Goal: Task Accomplishment & Management: Manage account settings

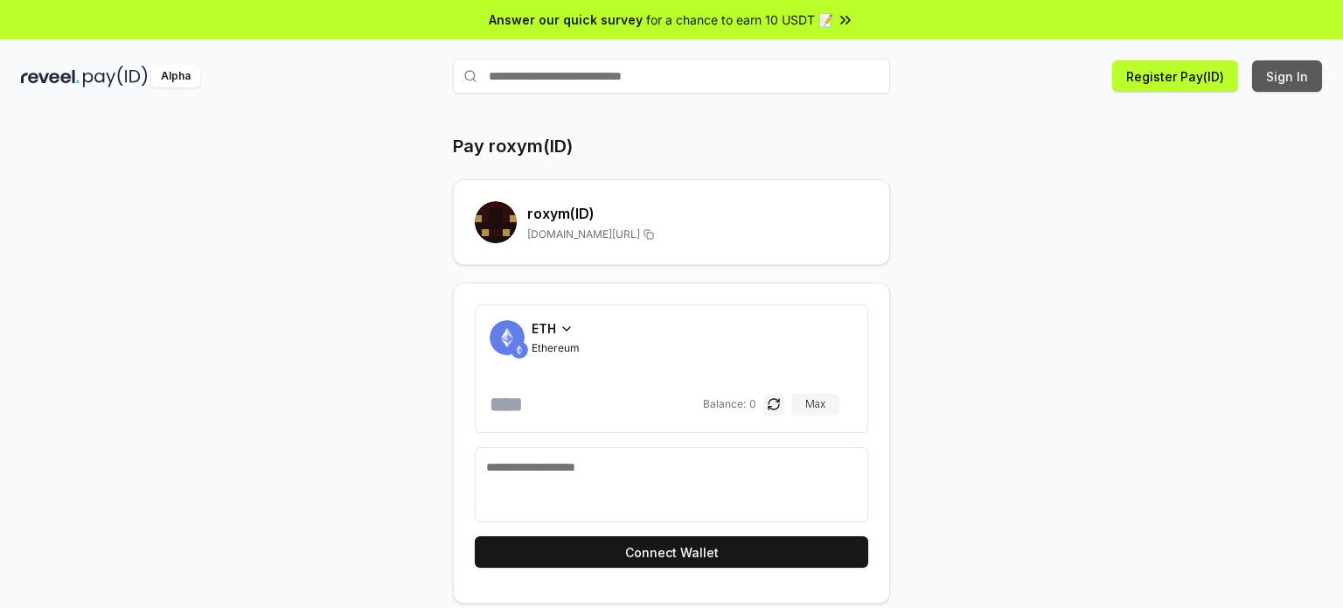
click at [1286, 81] on button "Sign In" at bounding box center [1287, 75] width 70 height 31
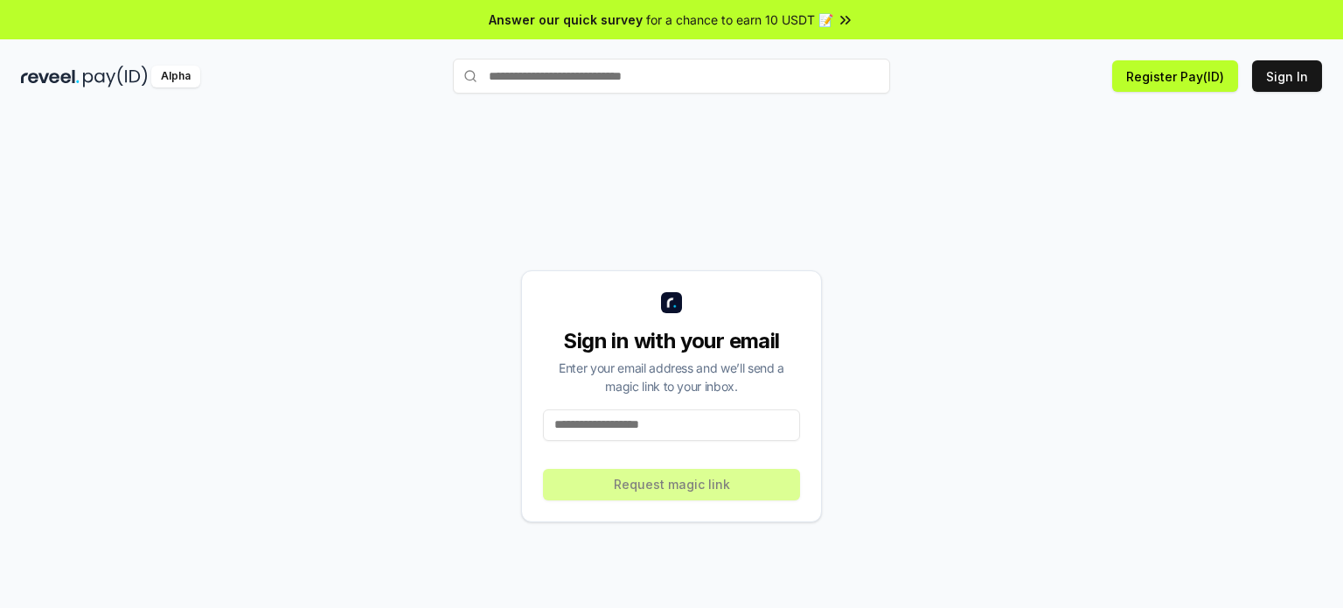
click at [685, 428] on input at bounding box center [671, 424] width 257 height 31
click at [672, 430] on input at bounding box center [671, 424] width 257 height 31
paste input "**********"
click at [671, 430] on input "**********" at bounding box center [671, 424] width 257 height 31
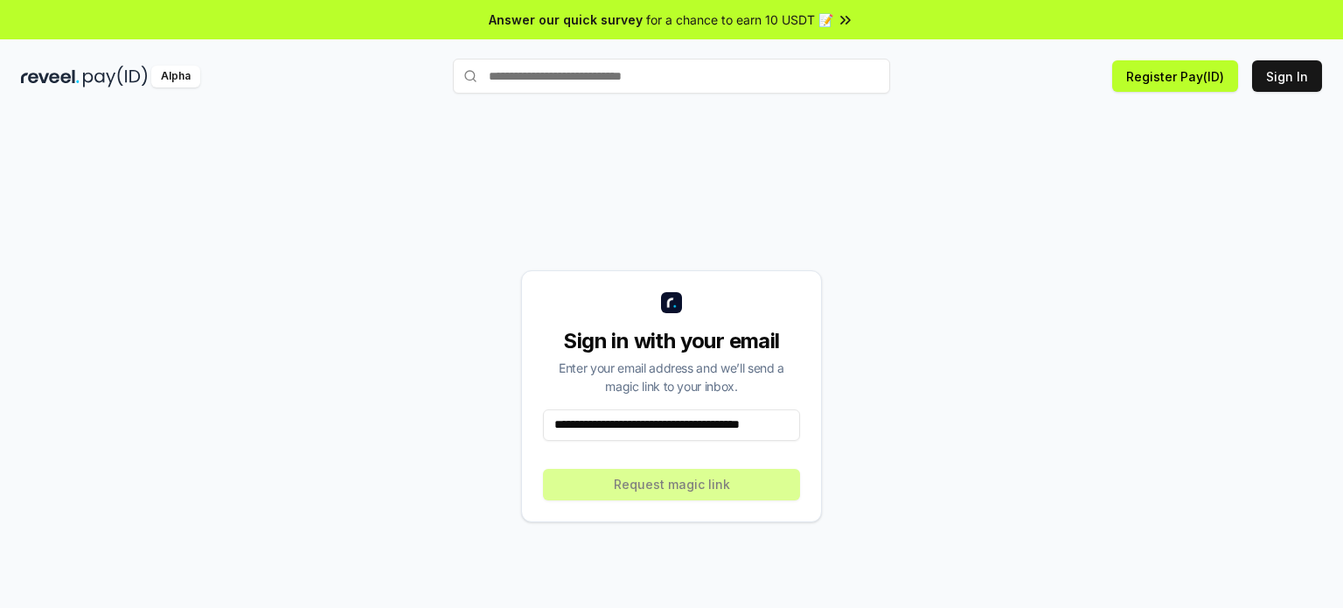
drag, startPoint x: 671, startPoint y: 430, endPoint x: 675, endPoint y: 400, distance: 30.9
click at [674, 410] on input "**********" at bounding box center [671, 424] width 257 height 31
click at [675, 400] on div "**********" at bounding box center [671, 396] width 301 height 252
click at [683, 419] on input "**********" at bounding box center [671, 424] width 257 height 31
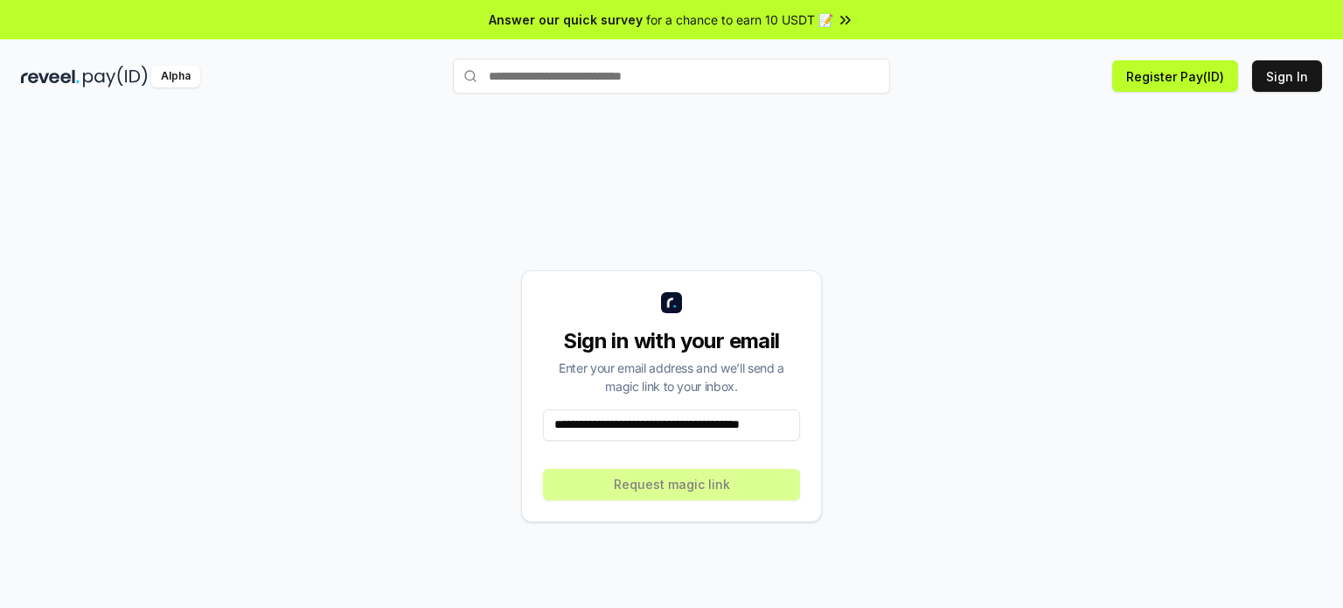
click at [683, 419] on input "**********" at bounding box center [671, 424] width 257 height 31
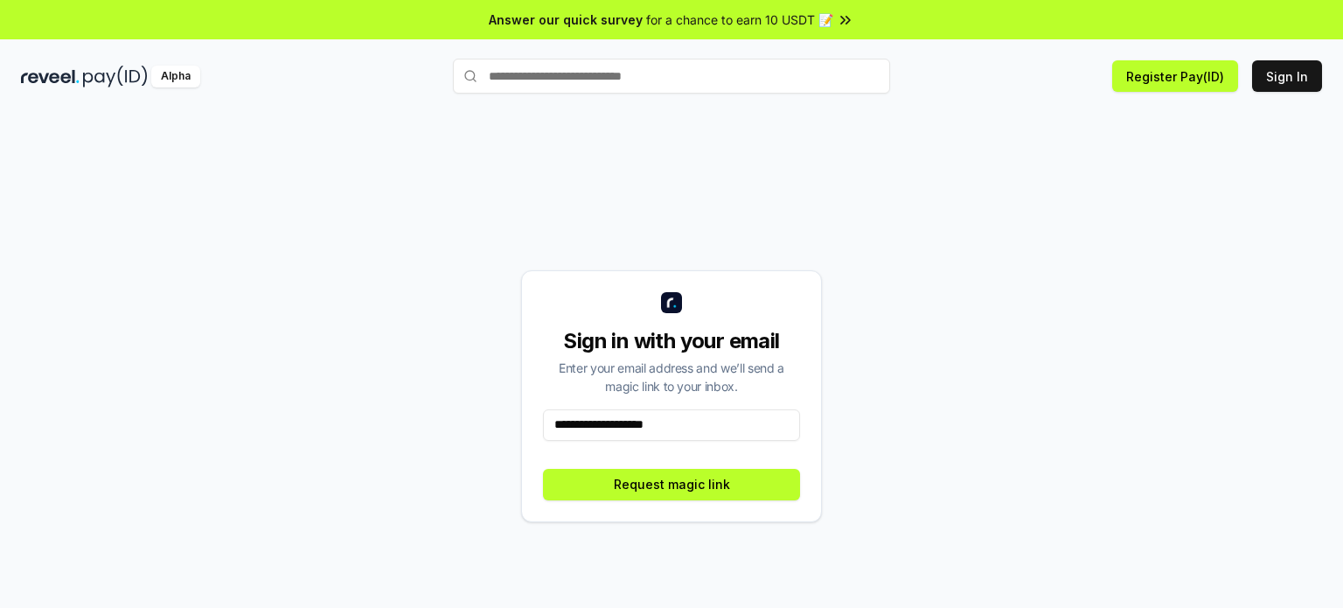
type input "**********"
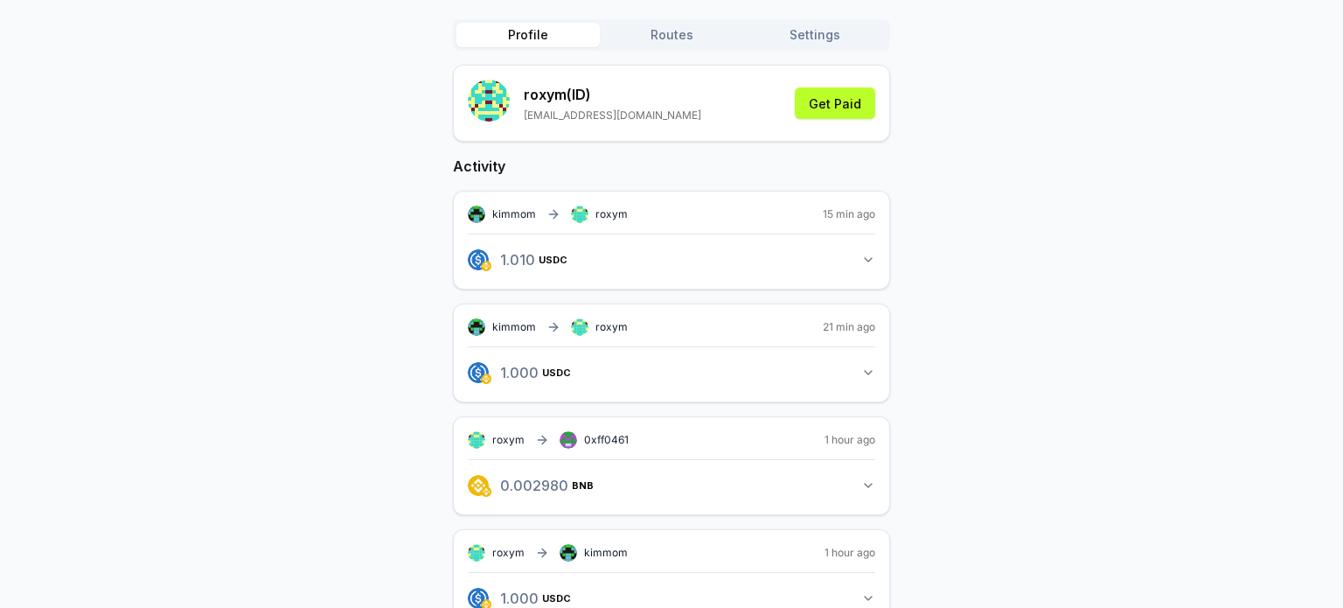
scroll to position [175, 0]
click at [872, 249] on button "1.010 USDC 1.01 USDC" at bounding box center [671, 259] width 407 height 30
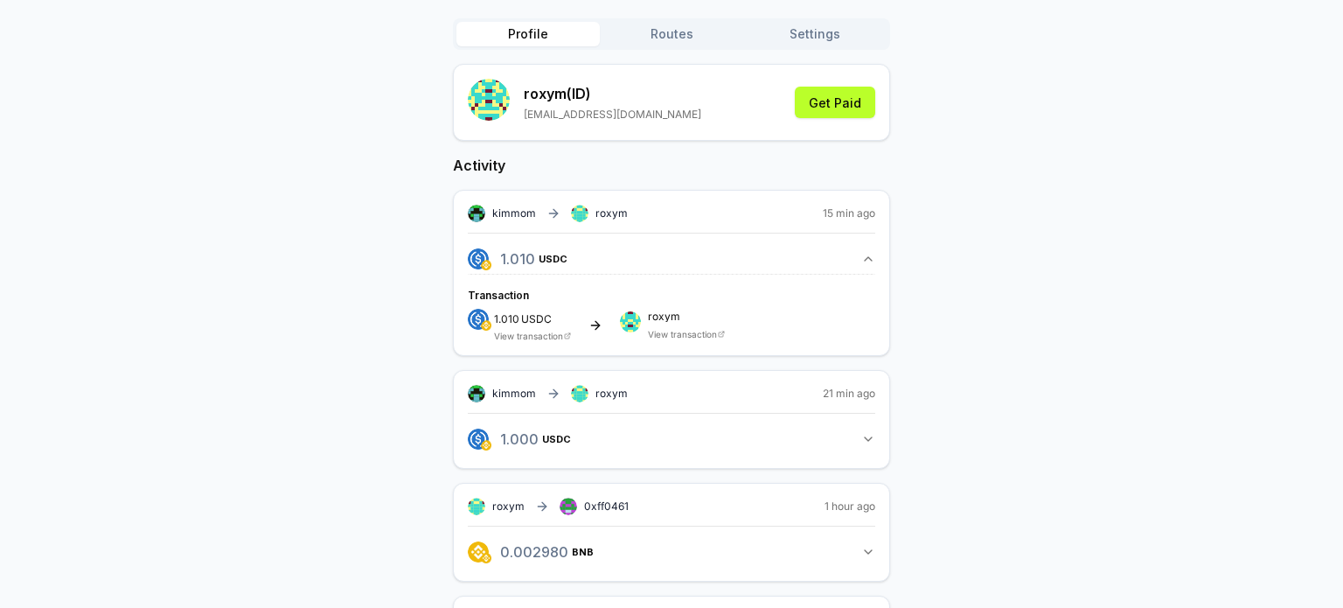
click at [872, 249] on button "1.010 USDC 1.01 USDC" at bounding box center [671, 259] width 407 height 30
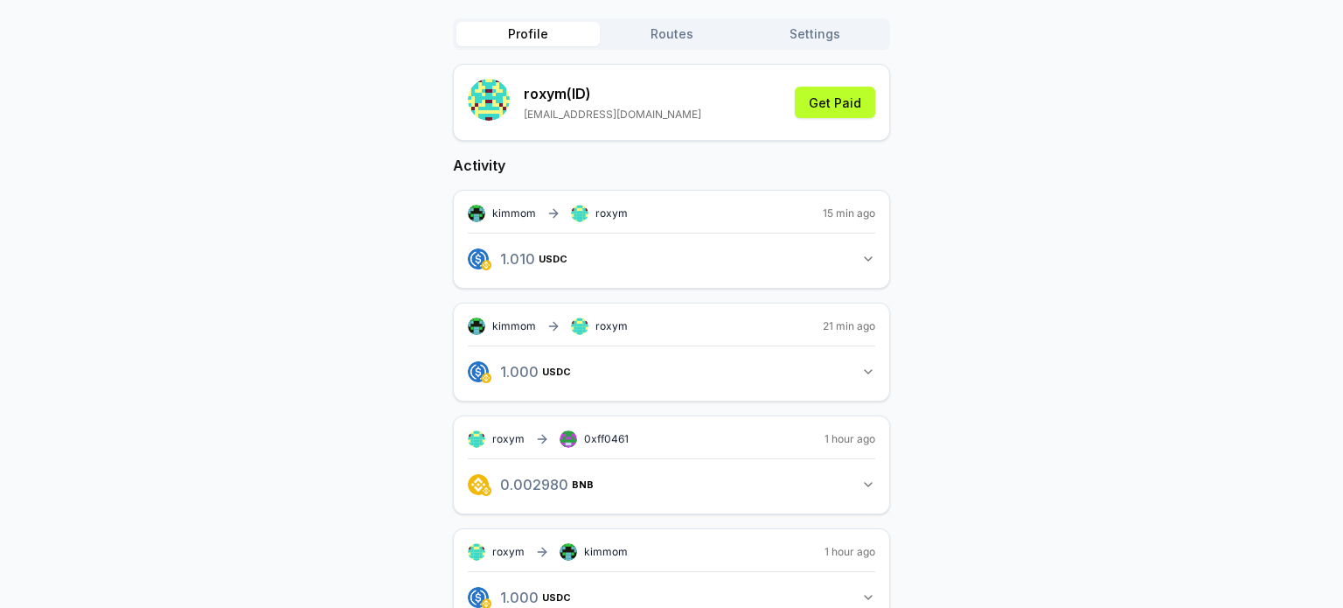
click at [857, 370] on button "1.000 USDC 1 USDC" at bounding box center [671, 372] width 407 height 30
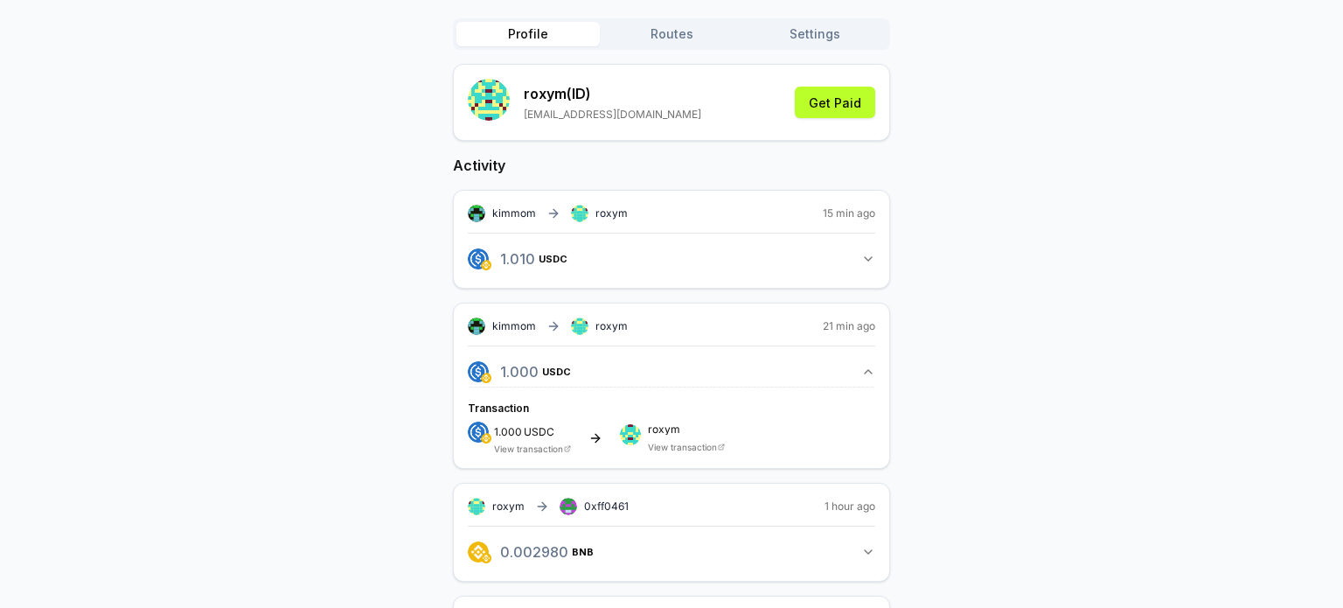
click at [857, 370] on button "1.000 USDC 1 USDC" at bounding box center [671, 372] width 407 height 30
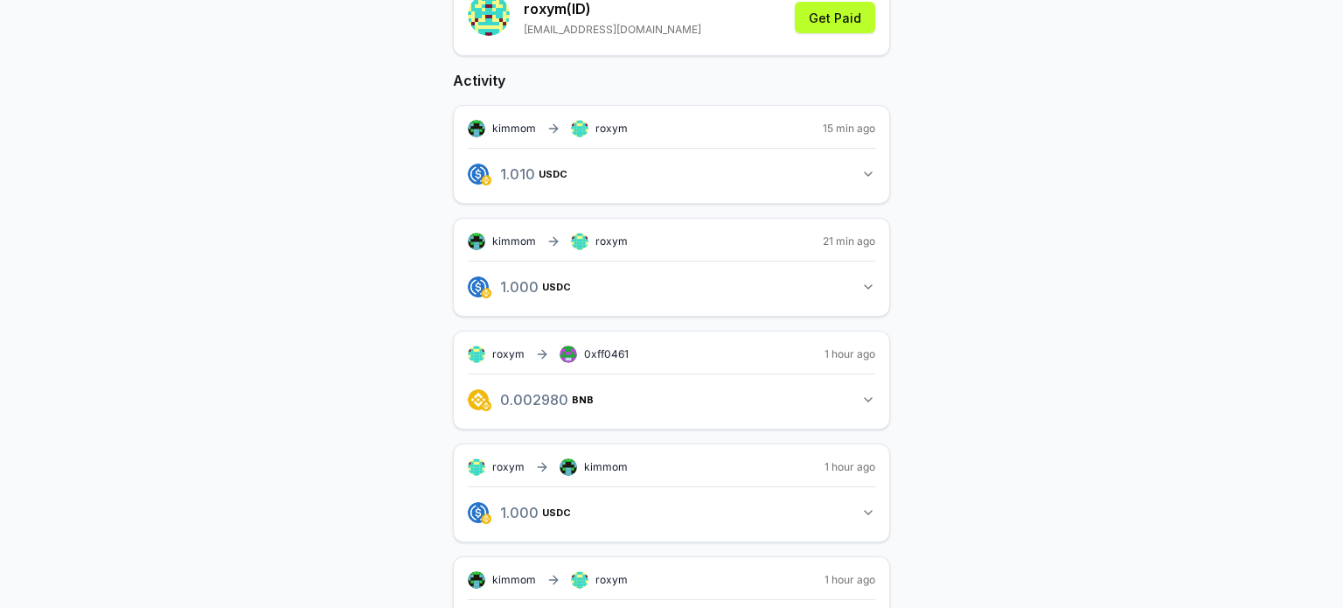
scroll to position [262, 0]
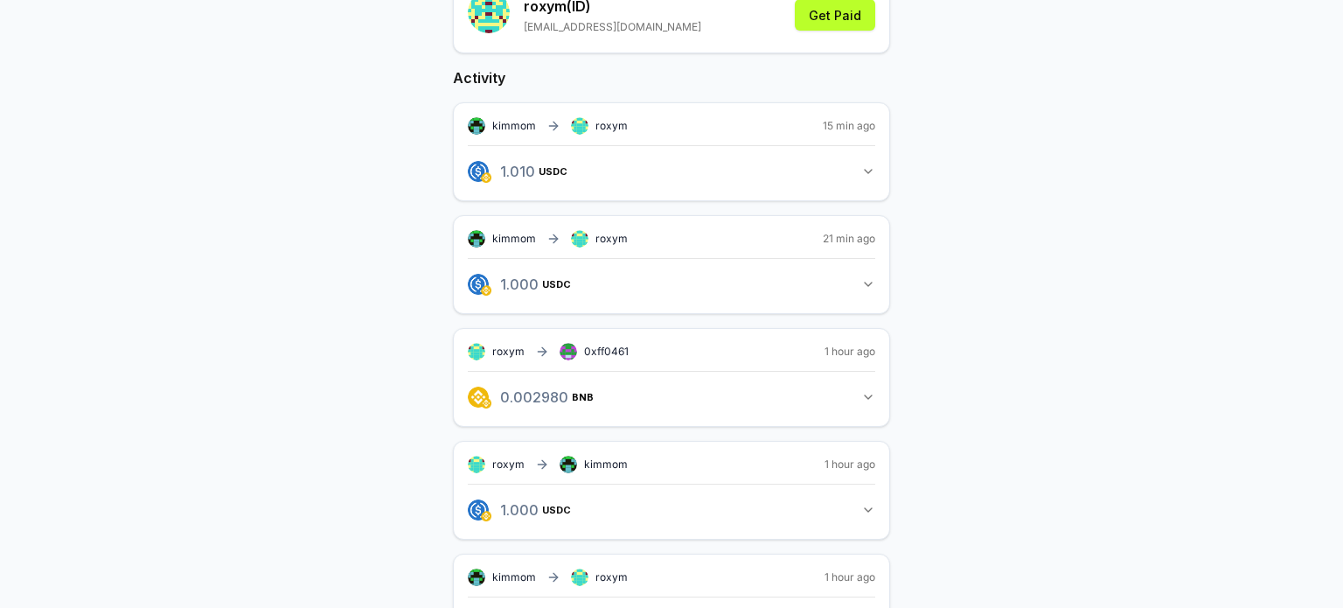
click at [869, 384] on button "0.002980 BNB 0.00298 BNB" at bounding box center [671, 397] width 407 height 30
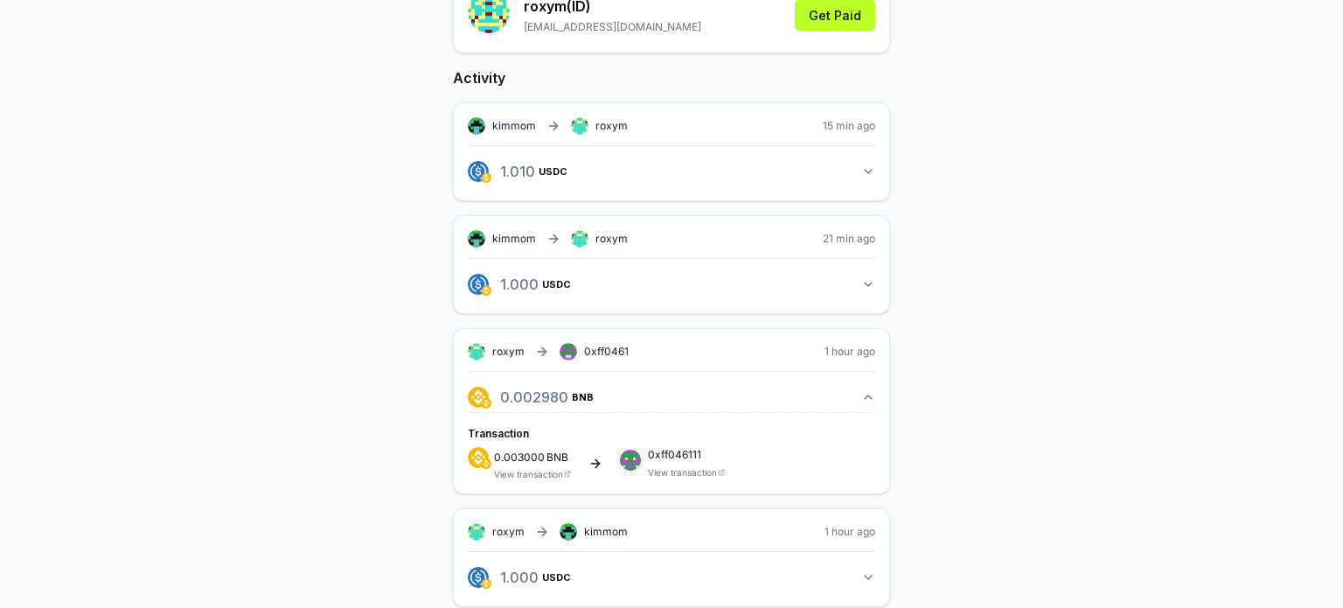
click at [865, 384] on button "0.002980 BNB 0.00298 BNB" at bounding box center [671, 397] width 407 height 30
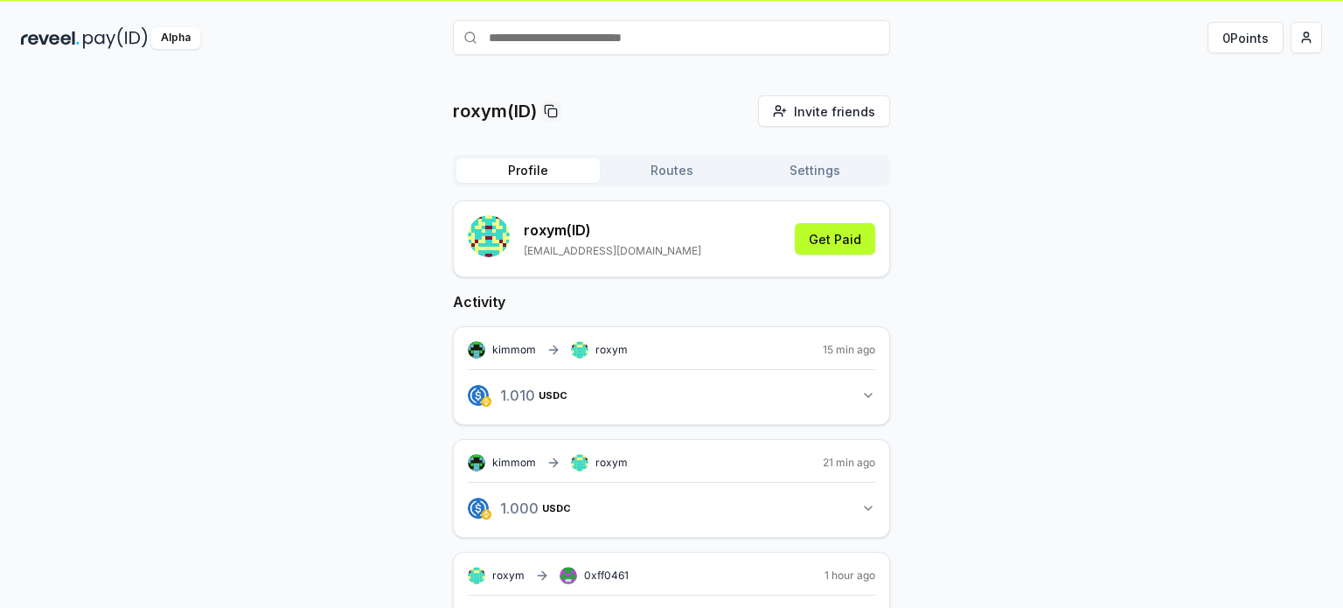
scroll to position [0, 0]
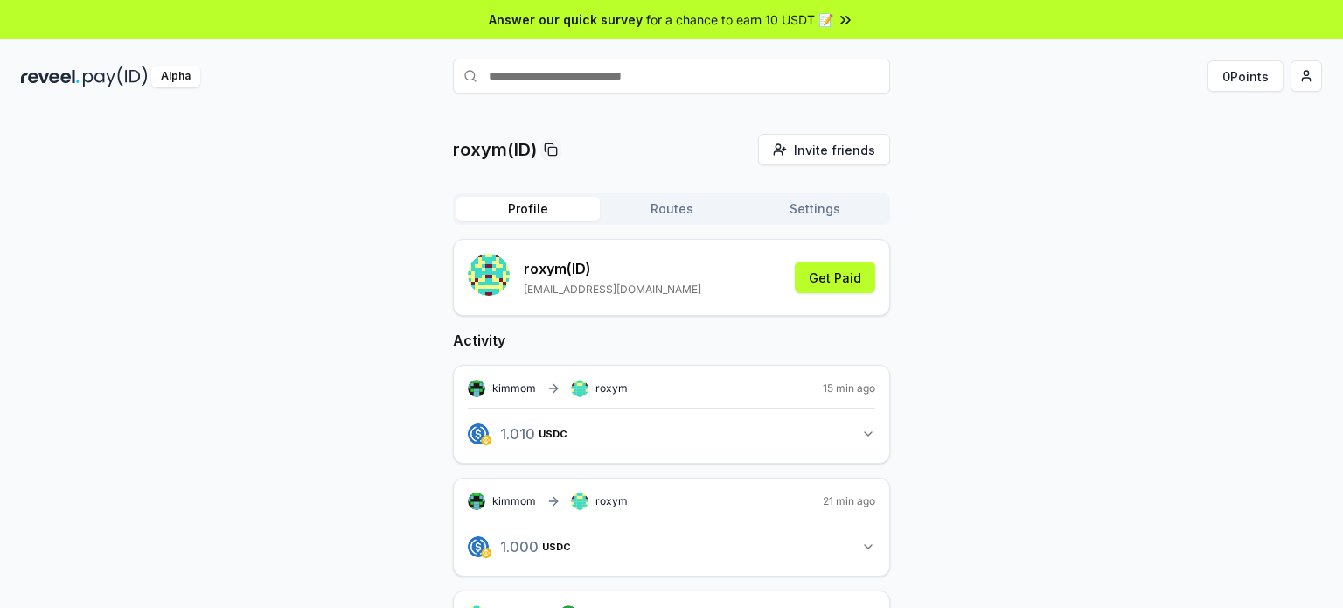
click at [707, 213] on button "Routes" at bounding box center [671, 209] width 143 height 24
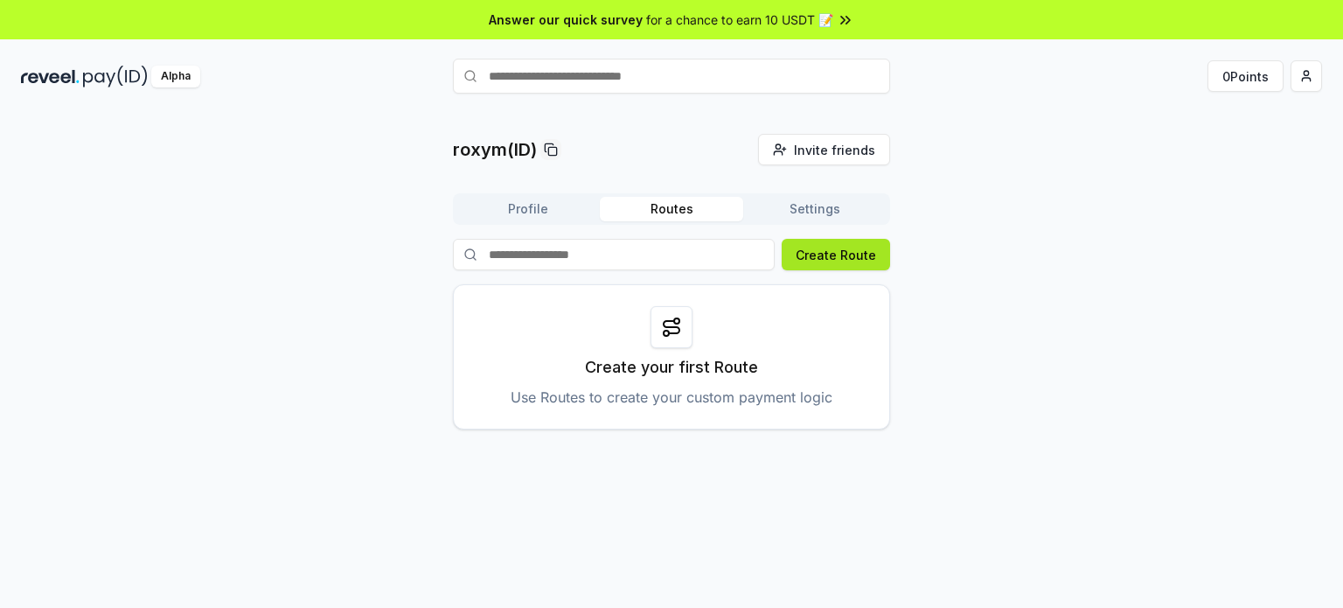
click at [804, 244] on button "Create Route" at bounding box center [836, 254] width 108 height 31
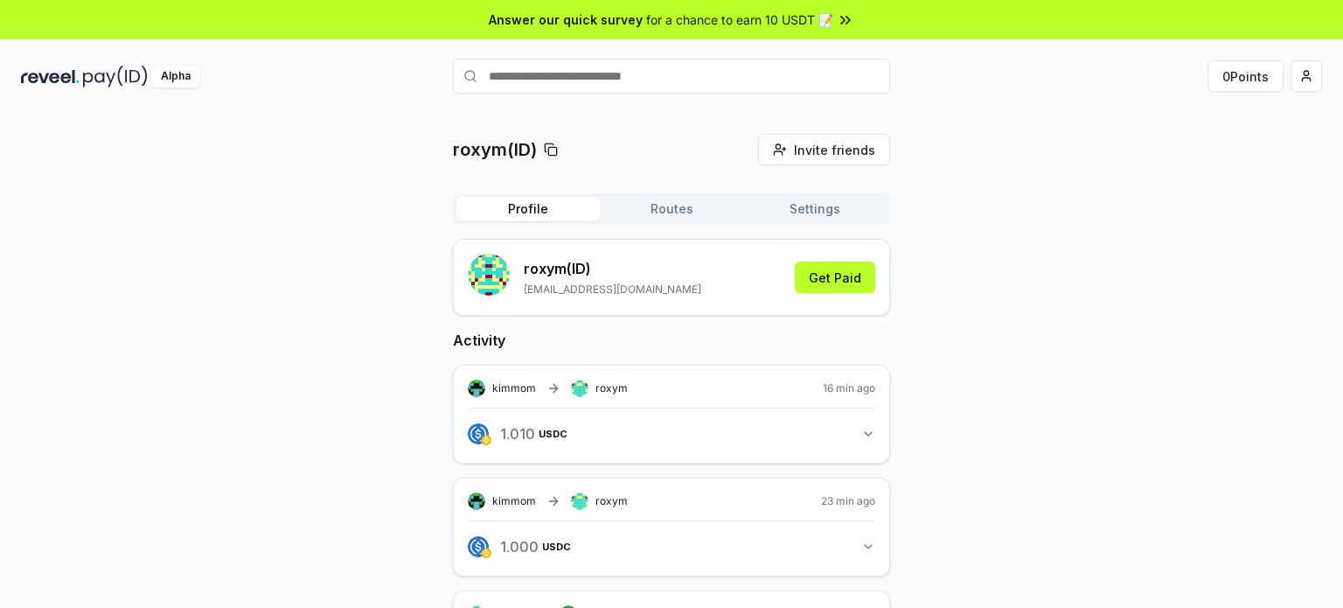
click at [790, 203] on button "Settings" at bounding box center [814, 209] width 143 height 24
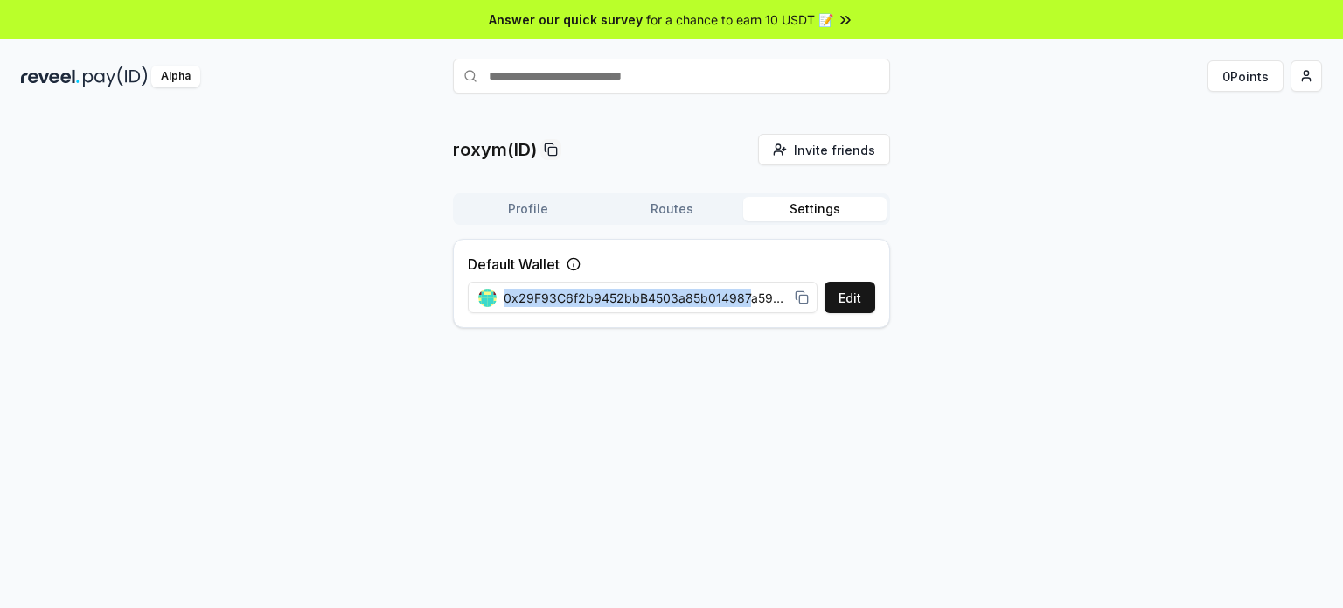
drag, startPoint x: 745, startPoint y: 300, endPoint x: 958, endPoint y: 283, distance: 214.0
click at [958, 283] on div "roxym(ID) Invite friends Invite Profile Routes Settings Default Wallet Edit 0x2…" at bounding box center [671, 238] width 1301 height 208
drag, startPoint x: 672, startPoint y: 275, endPoint x: 694, endPoint y: 289, distance: 26.7
click at [675, 275] on div "Default Wallet Edit 0x29F93C6f2b9452bbB4503a85b014987a5959Bf6e" at bounding box center [671, 283] width 437 height 89
drag, startPoint x: 707, startPoint y: 292, endPoint x: 783, endPoint y: 294, distance: 77.0
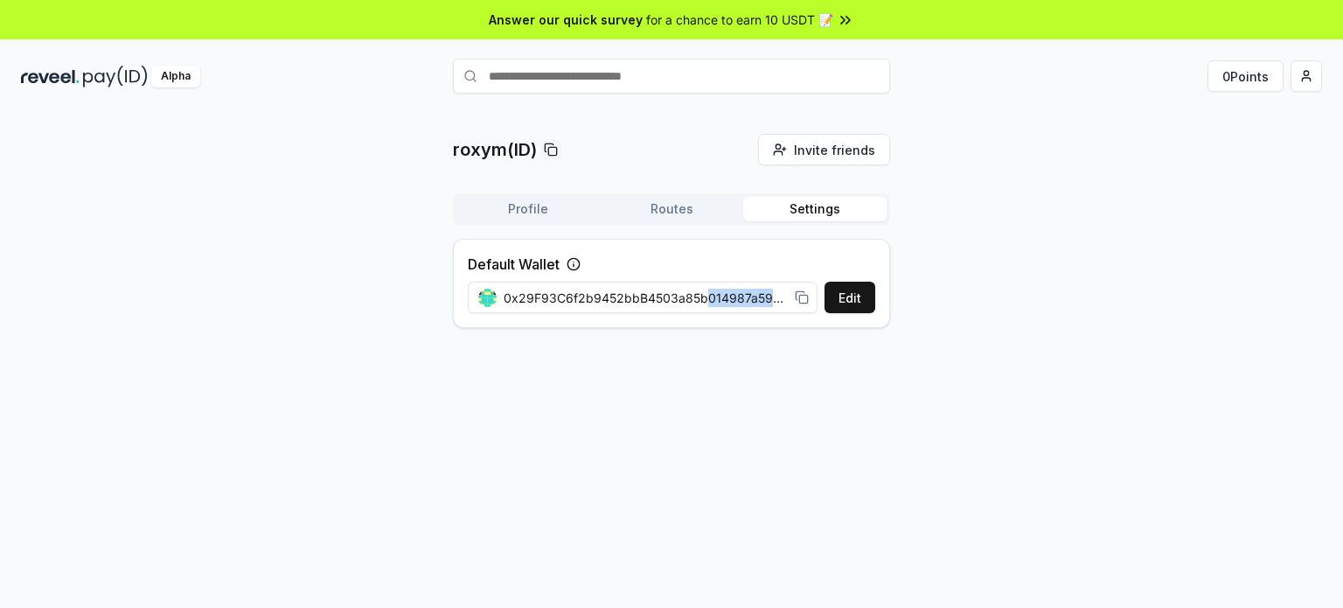
click at [783, 294] on span "0x29F93C6f2b9452bbB4503a85b014987a5959Bf6e" at bounding box center [646, 298] width 284 height 18
click at [808, 294] on div "0x29F93C6f2b9452bbB4503a85b014987a5959Bf6e" at bounding box center [644, 297] width 352 height 39
click at [794, 294] on div "0x29F93C6f2b9452bbB4503a85b014987a5959Bf6e" at bounding box center [643, 298] width 331 height 18
drag, startPoint x: 751, startPoint y: 297, endPoint x: 500, endPoint y: 303, distance: 251.0
click at [500, 303] on div "0x29F93C6f2b9452bbB4503a85b014987a5959Bf6e" at bounding box center [643, 298] width 331 height 18
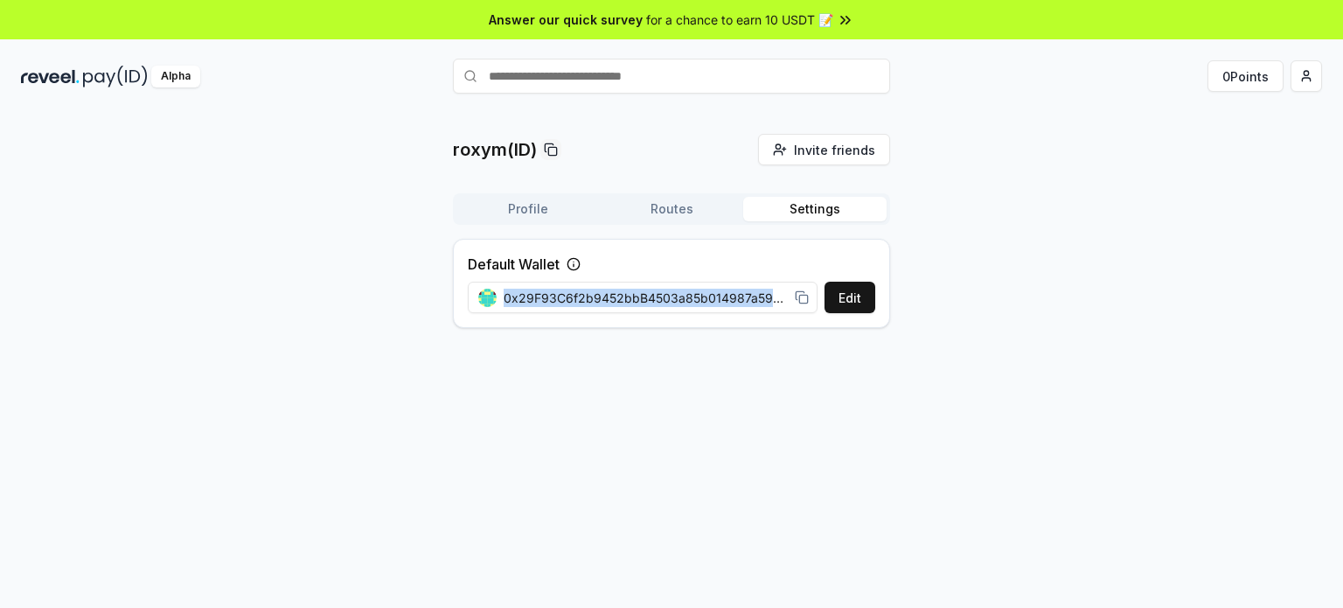
click at [506, 300] on span "0x29F93C6f2b9452bbB4503a85b014987a5959Bf6e" at bounding box center [646, 298] width 284 height 18
click at [801, 298] on icon at bounding box center [802, 297] width 14 height 14
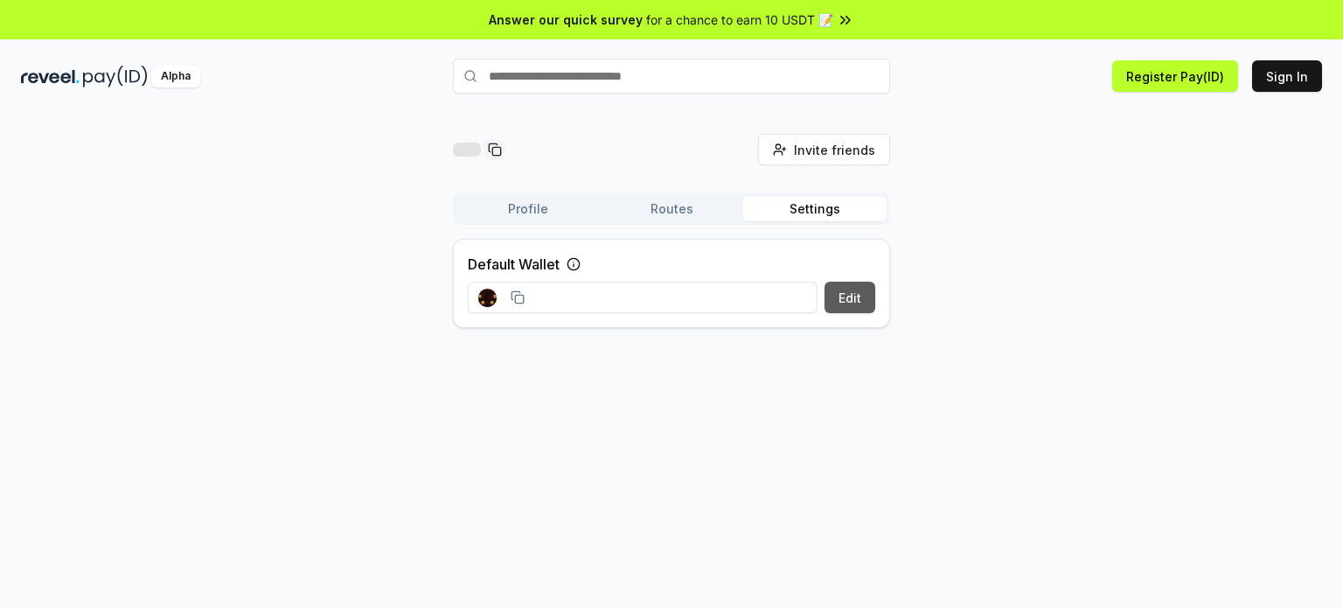
click at [846, 286] on button "Edit" at bounding box center [850, 297] width 51 height 31
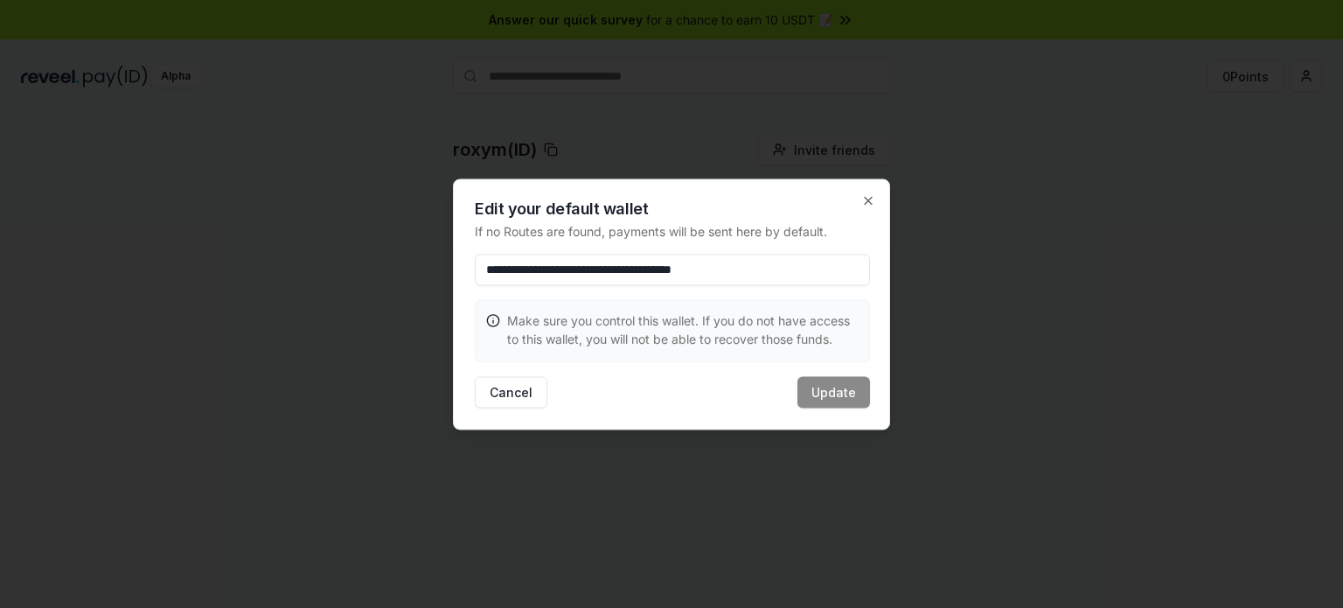
click at [734, 310] on p "Make sure you control this wallet. If you do not have access to this wallet, yo…" at bounding box center [683, 328] width 352 height 37
click at [867, 196] on icon "button" at bounding box center [868, 200] width 14 height 14
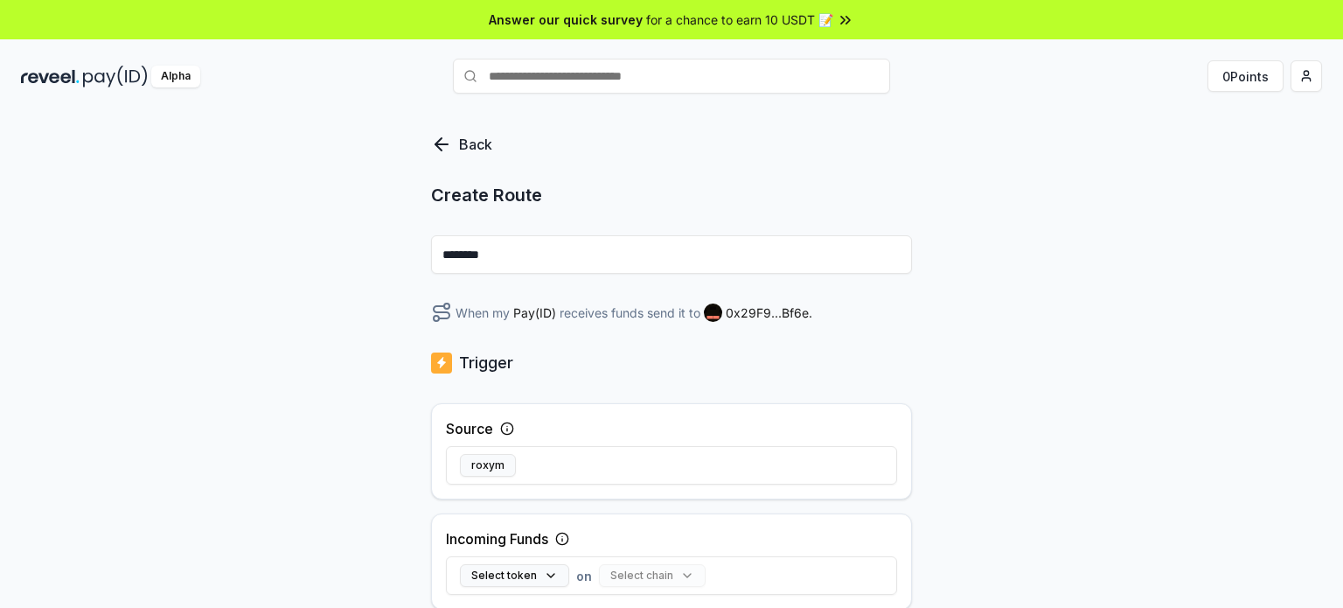
scroll to position [175, 0]
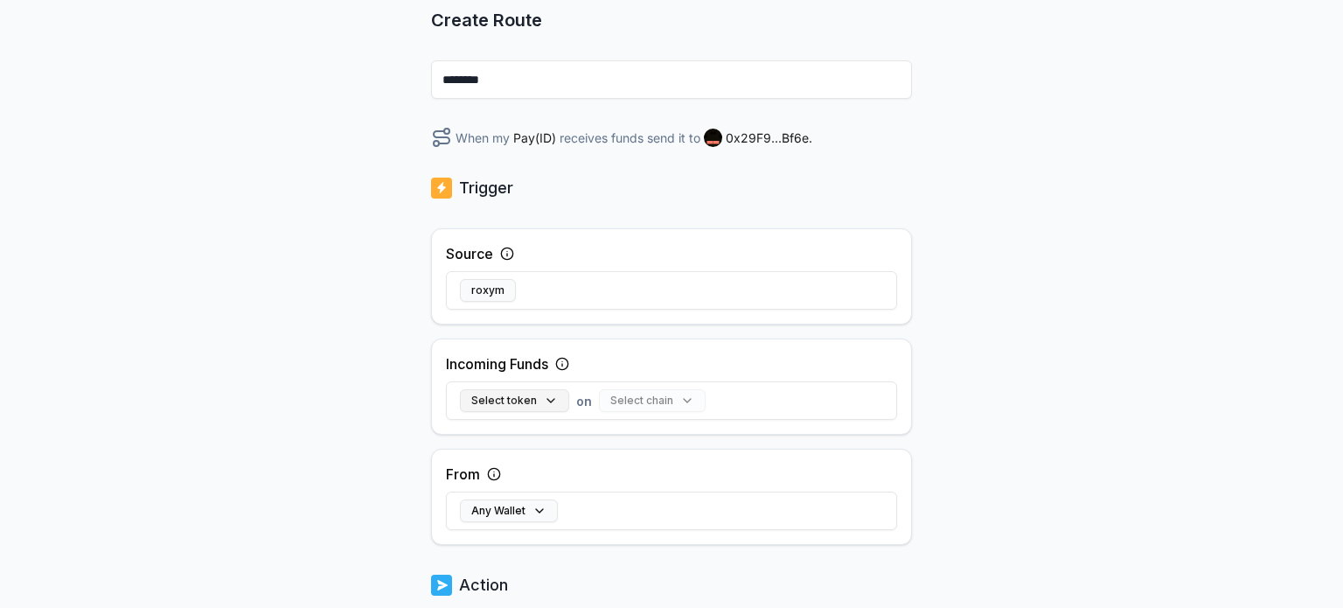
click at [533, 390] on button "Select token" at bounding box center [514, 400] width 109 height 23
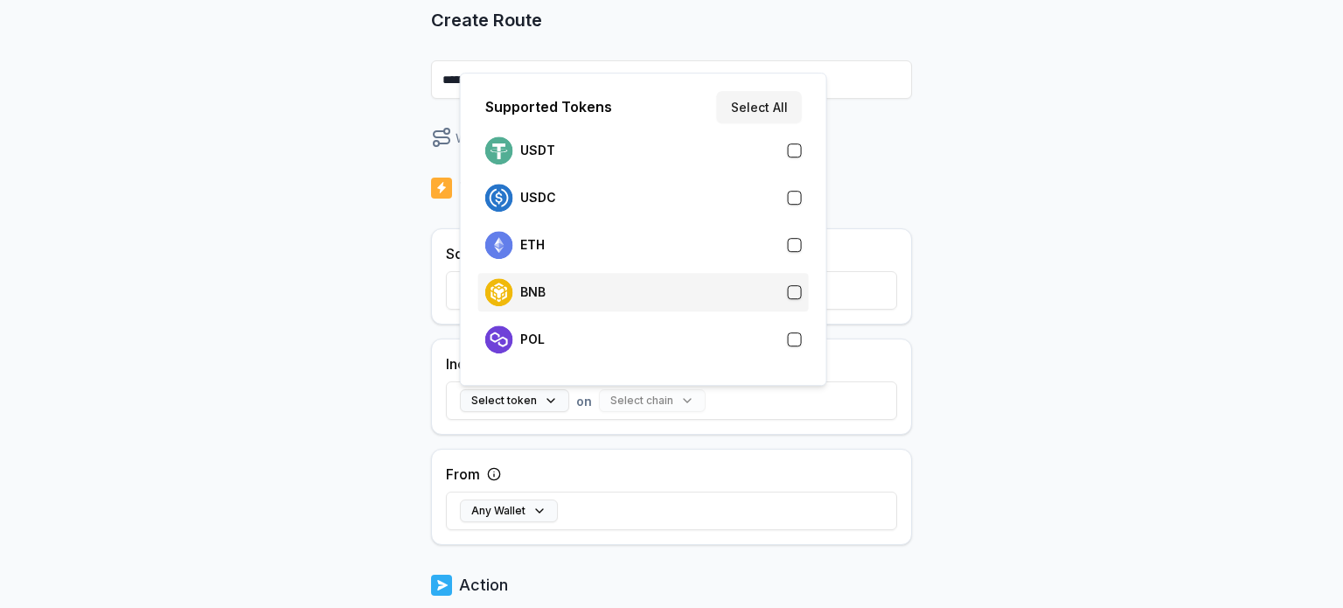
click at [700, 286] on div "BNB" at bounding box center [643, 292] width 317 height 28
click at [892, 326] on div "Source roxym Incoming Funds BNB on Select chain Clear From Any Wallet" at bounding box center [671, 386] width 481 height 317
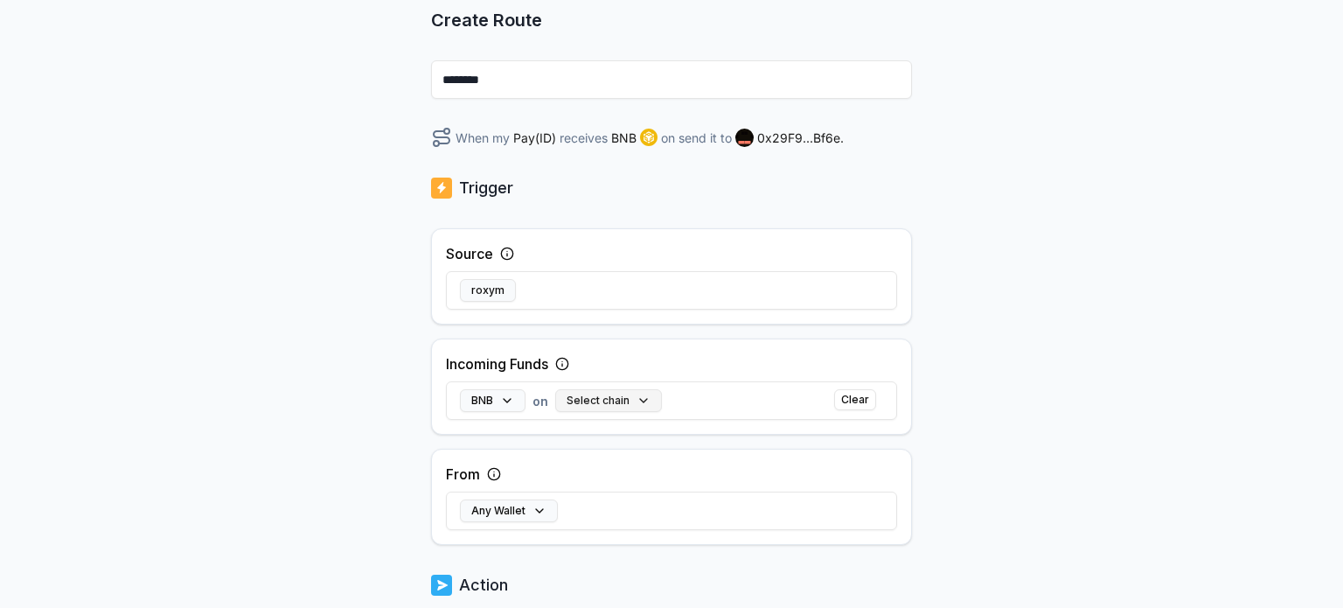
click at [624, 398] on button "Select chain" at bounding box center [608, 400] width 107 height 23
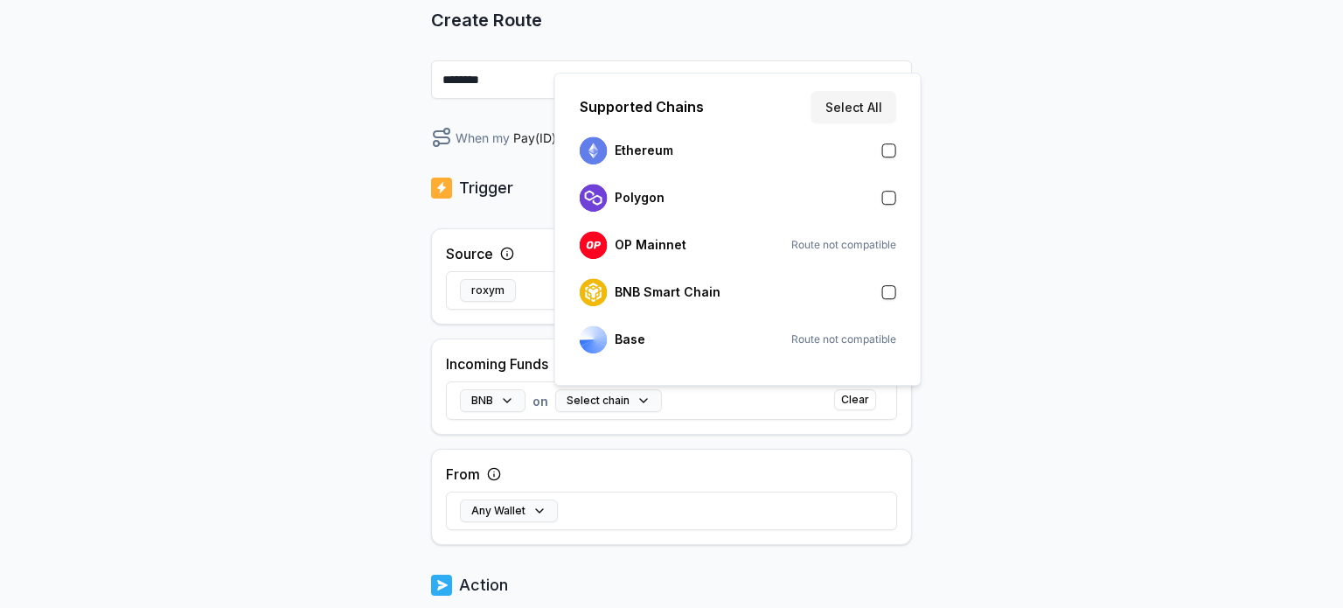
click at [828, 339] on span "Route not compatible" at bounding box center [843, 339] width 105 height 14
click at [825, 245] on span "Route not compatible" at bounding box center [843, 245] width 105 height 14
click at [891, 290] on button "button" at bounding box center [889, 292] width 14 height 14
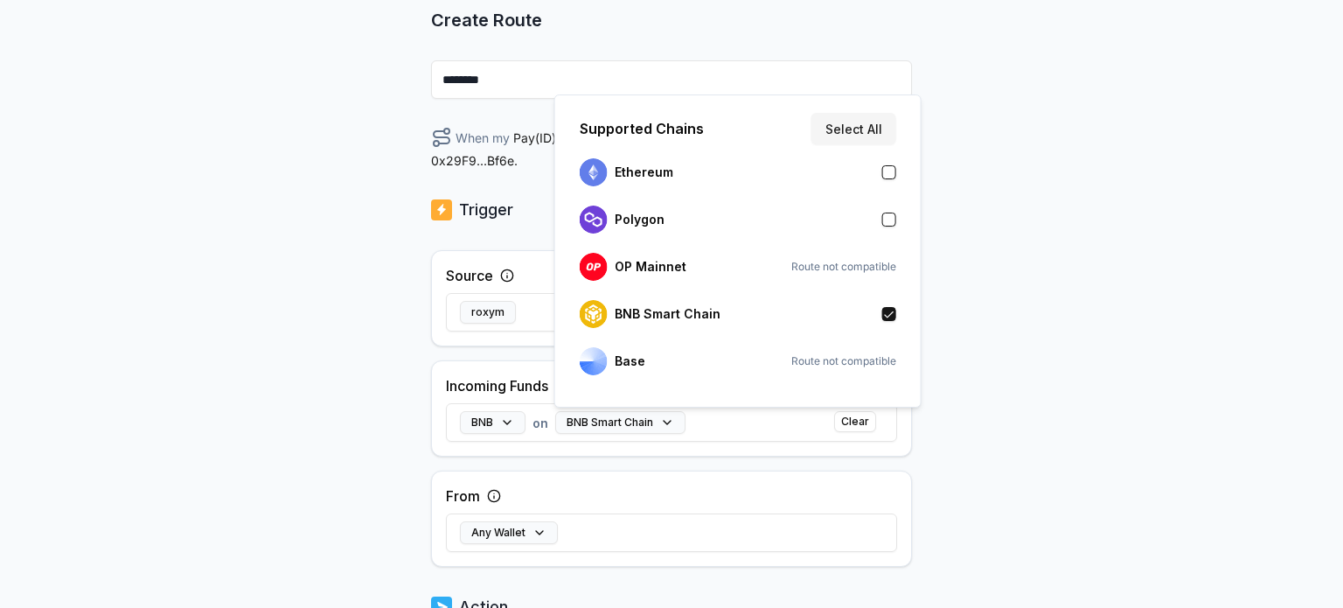
click at [891, 290] on div "Supported Chains Select All Ethereum Polygon OP Mainnet Route not compatible BN…" at bounding box center [737, 250] width 367 height 313
click at [887, 296] on div "BNB Smart Chain" at bounding box center [738, 314] width 331 height 38
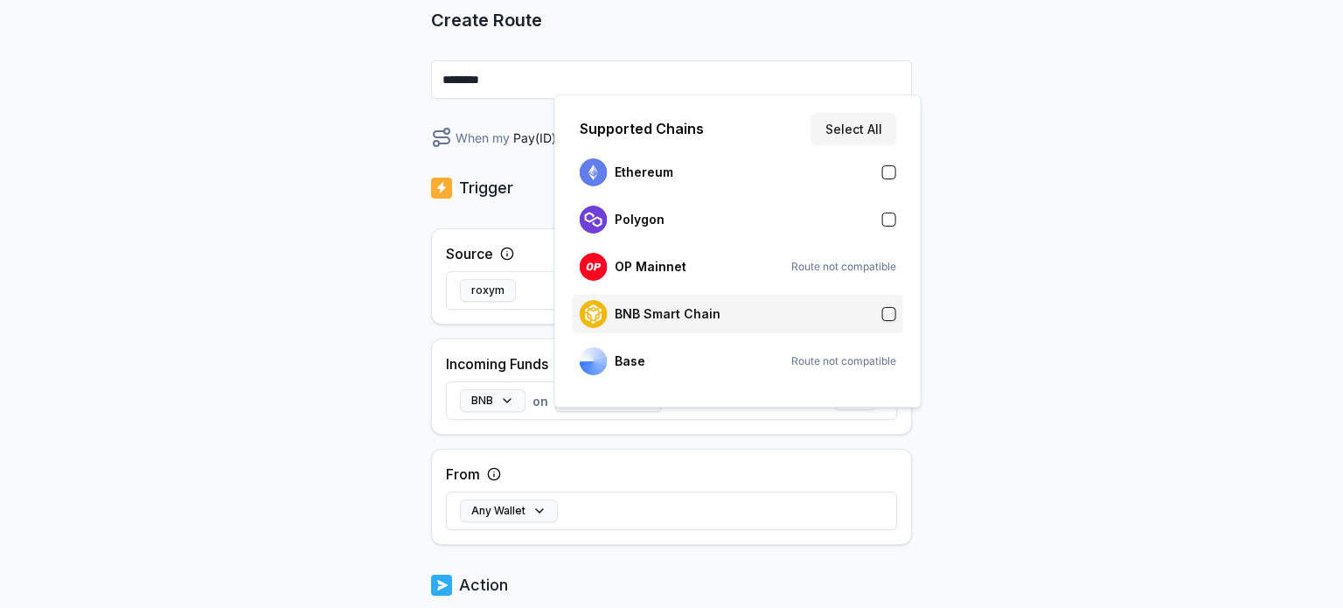
click at [887, 296] on div "BNB Smart Chain" at bounding box center [738, 314] width 331 height 38
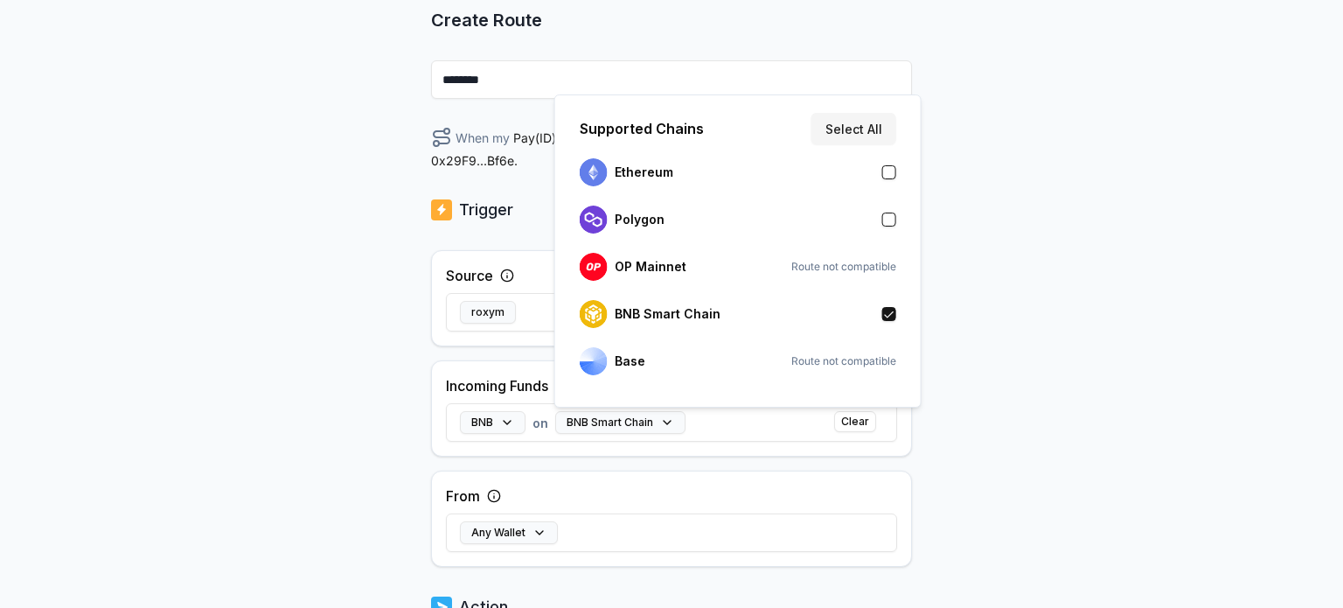
click at [1053, 263] on div "Back Create Route ******** When my Pay(ID) receives BNB on BNB Smart Chain send…" at bounding box center [671, 203] width 1343 height 559
click at [658, 420] on button "BNB Smart Chain" at bounding box center [620, 422] width 130 height 23
click at [883, 317] on button "button" at bounding box center [889, 314] width 14 height 14
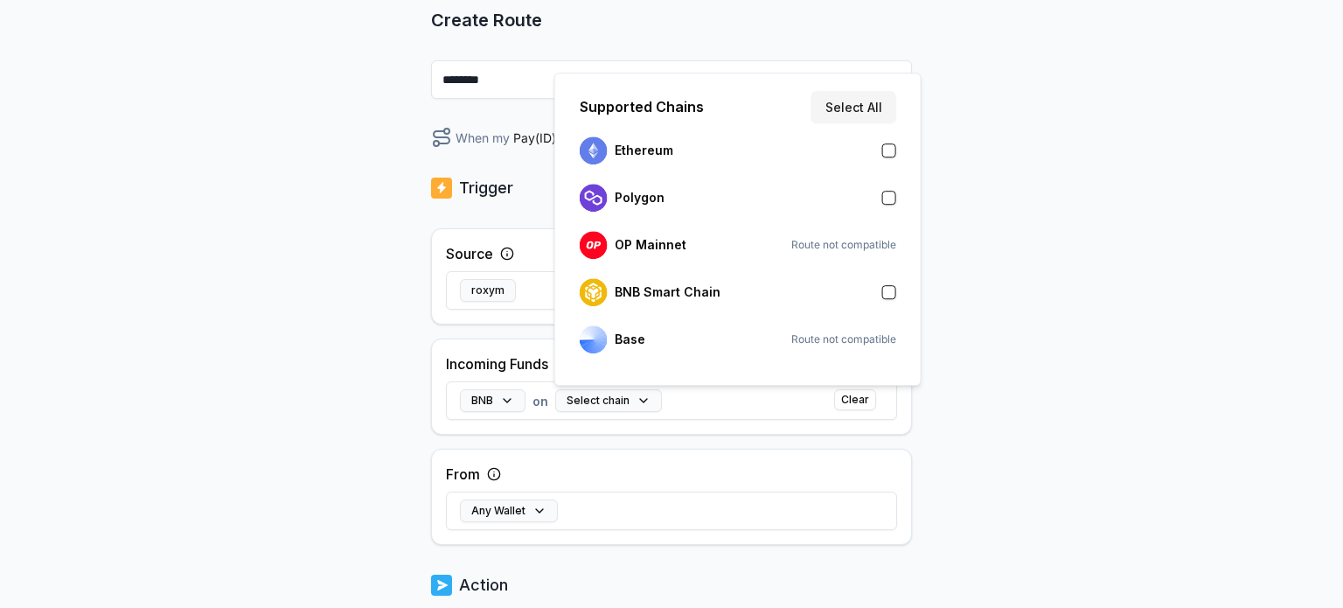
click at [965, 304] on div "Back Create Route ******** When my Pay(ID) receives BNB on send it to 0x29F9...…" at bounding box center [671, 203] width 1343 height 559
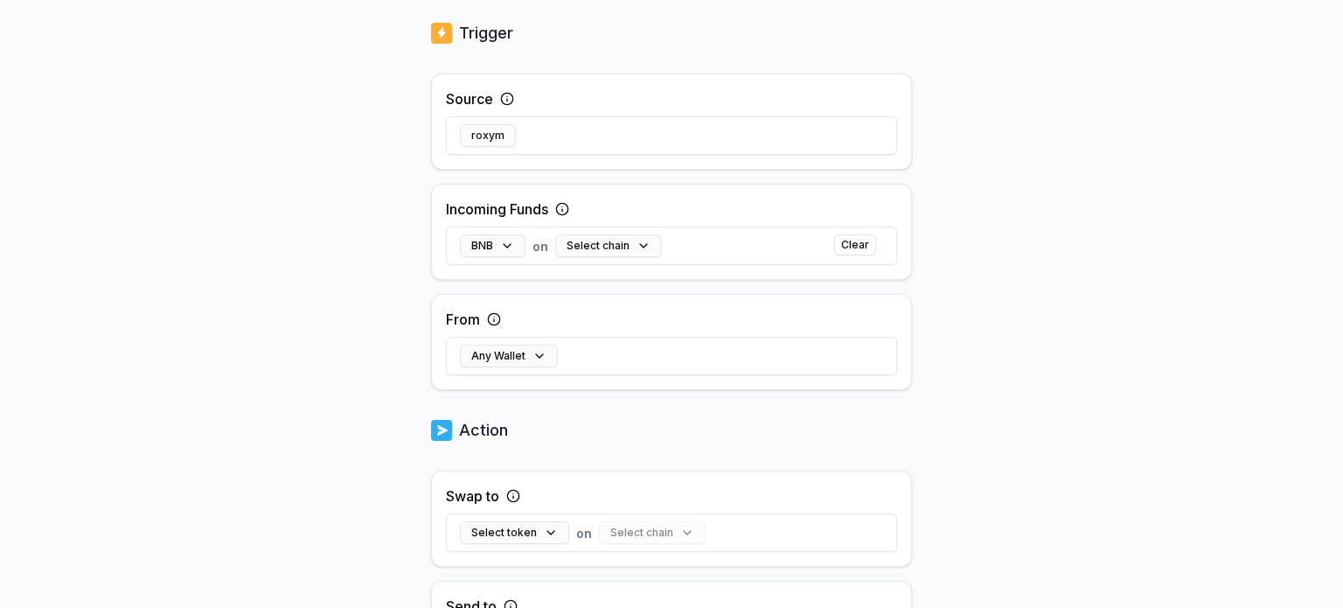
scroll to position [350, 0]
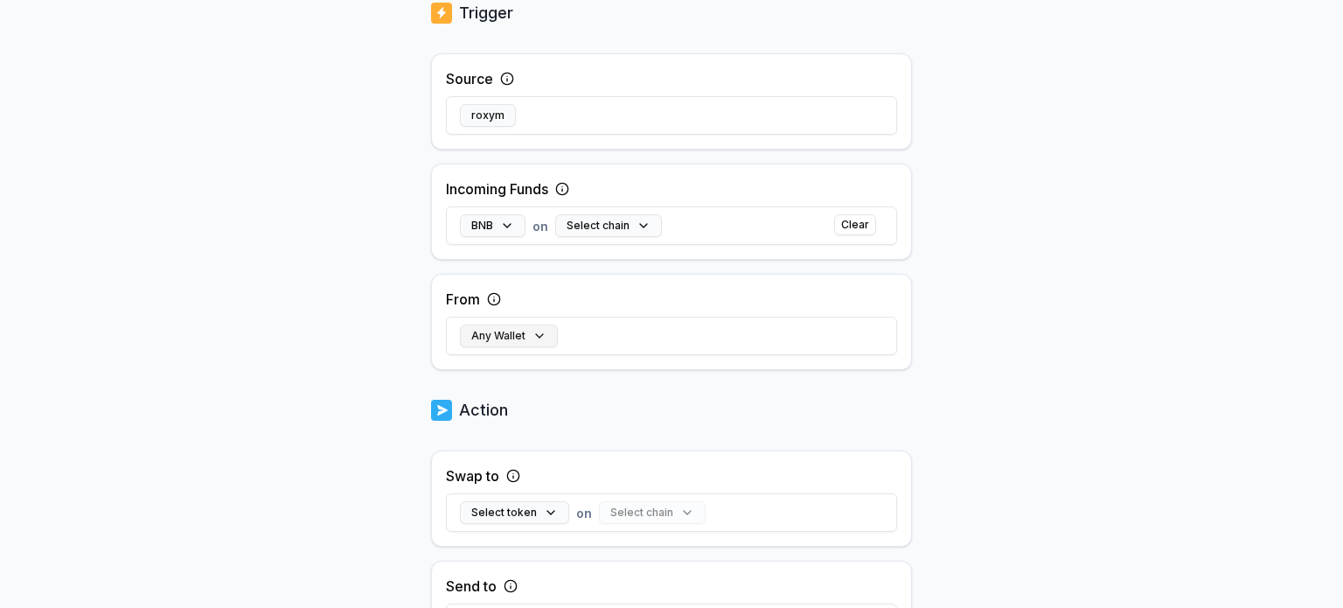
click at [524, 338] on button "Any Wallet" at bounding box center [509, 335] width 98 height 23
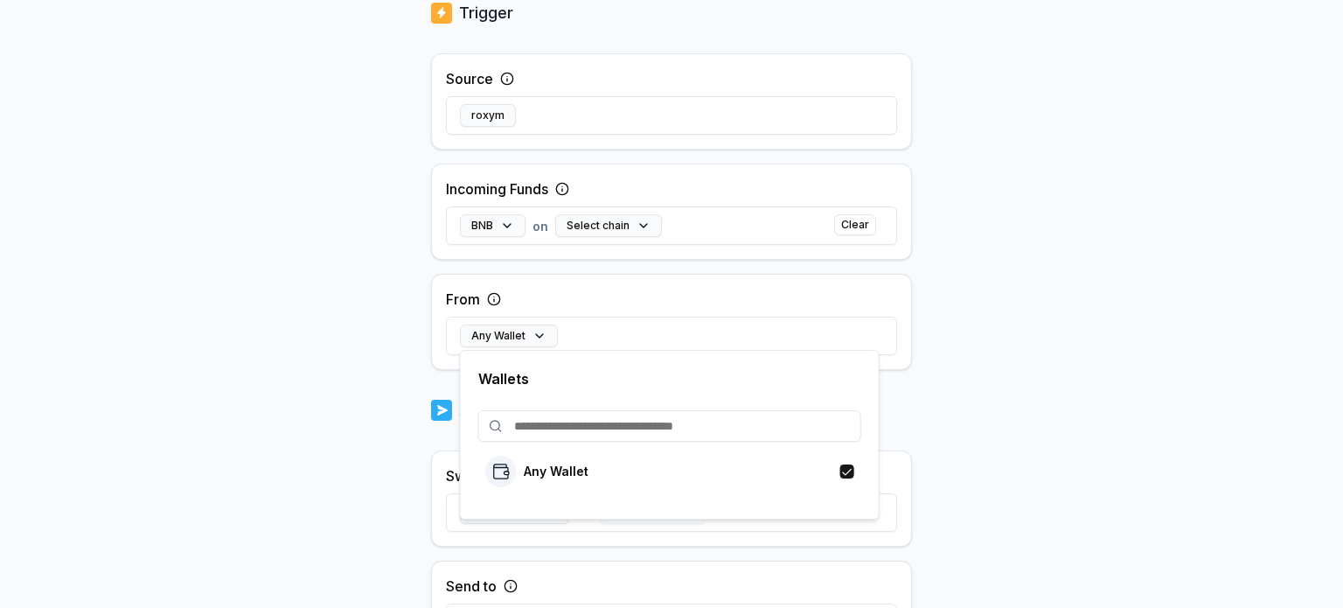
click at [1055, 339] on body "Answer our quick survey for a chance to earn 10 USDT 📝 Alpha 0 Points Back Crea…" at bounding box center [671, 304] width 1343 height 608
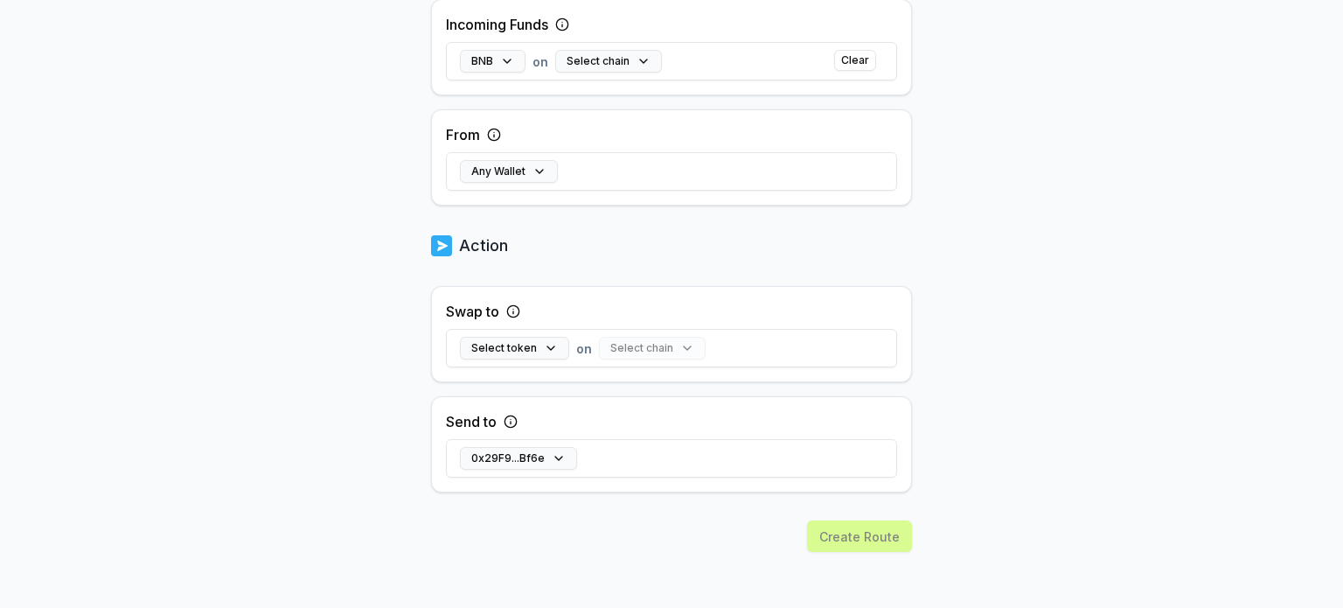
scroll to position [518, 0]
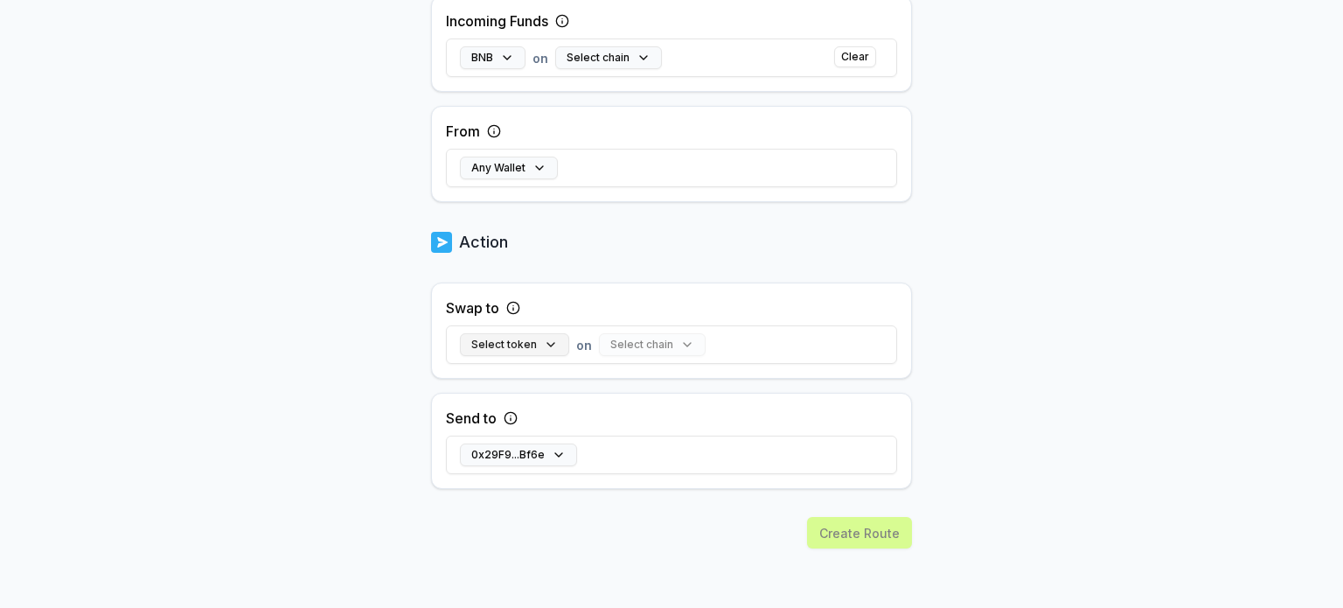
click at [539, 352] on button "Select token" at bounding box center [514, 344] width 109 height 23
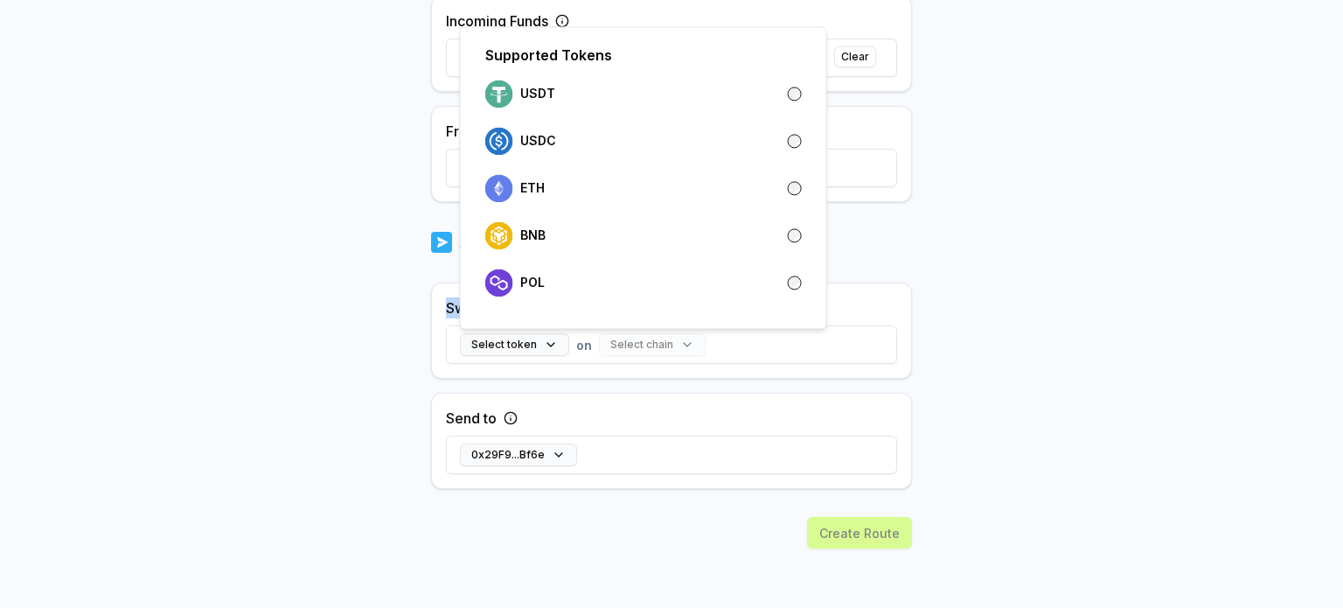
click at [1004, 268] on body "Answer our quick survey for a chance to earn 10 USDT 📝 Alpha 0 Points Back Crea…" at bounding box center [671, 304] width 1343 height 608
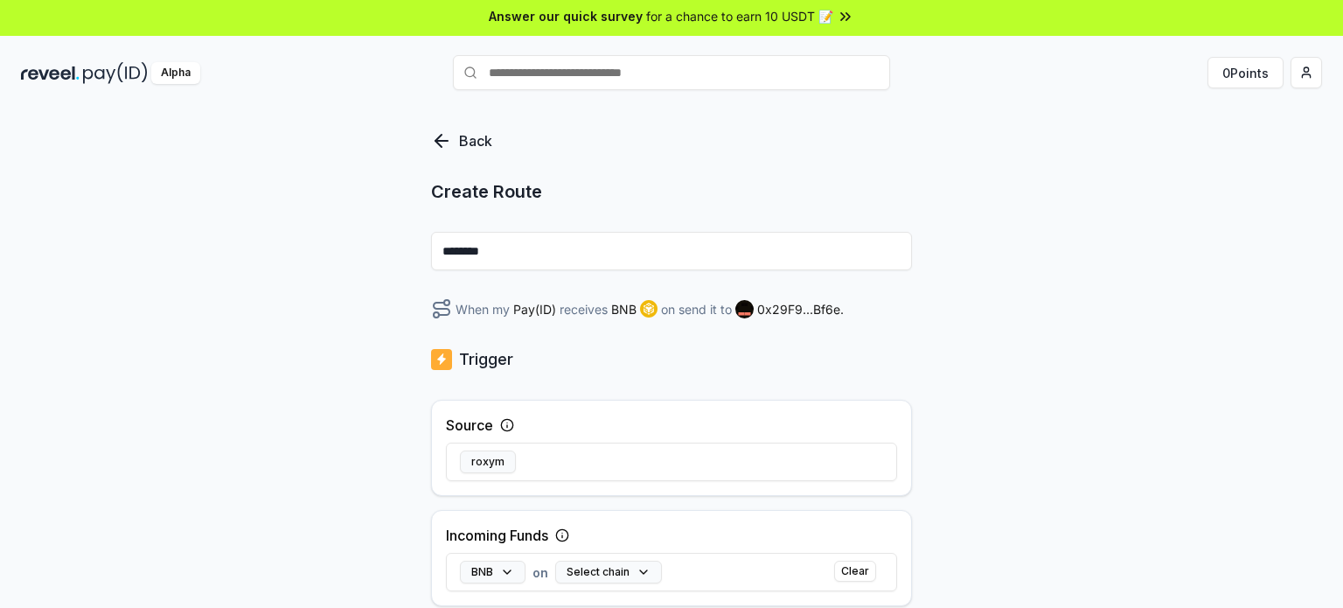
scroll to position [0, 0]
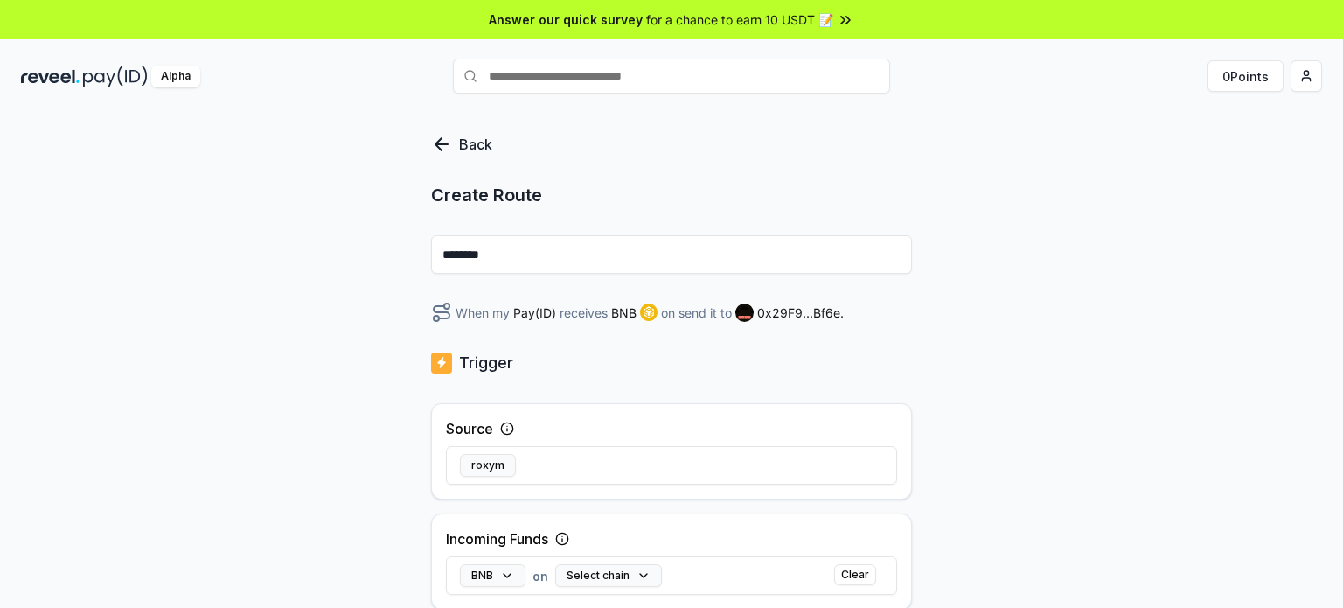
click at [436, 148] on icon at bounding box center [441, 144] width 21 height 21
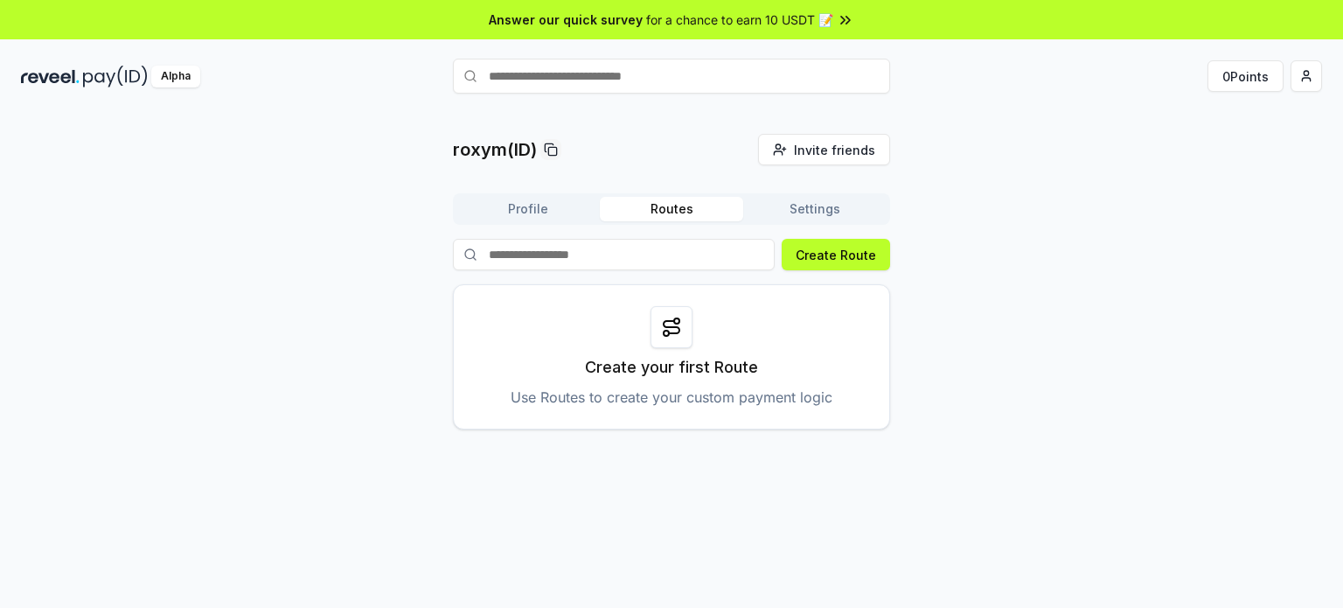
click at [839, 220] on button "Settings" at bounding box center [814, 209] width 143 height 24
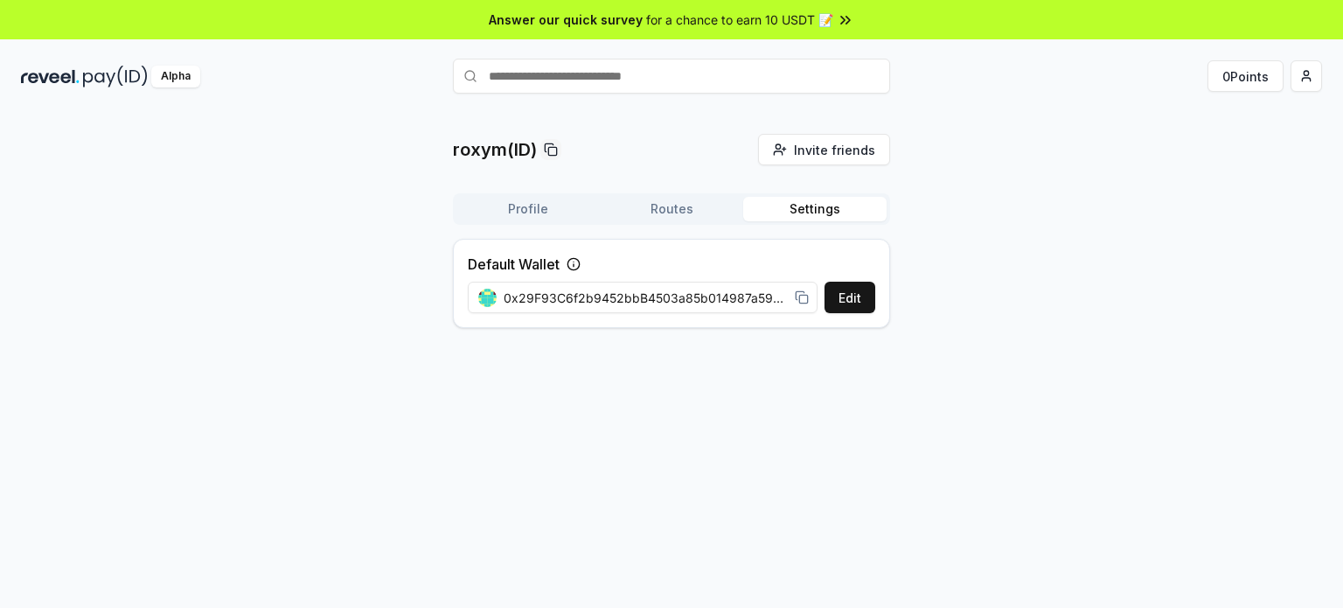
click at [571, 257] on icon at bounding box center [574, 264] width 14 height 14
drag, startPoint x: 559, startPoint y: 225, endPoint x: 1032, endPoint y: 191, distance: 474.2
click at [561, 225] on div "Profile Routes Settings Default Wallet Edit 0x29F93C6f2b9452bbB4503a85b014987a5…" at bounding box center [671, 267] width 437 height 149
click at [1312, 84] on html "Answer our quick survey for a chance to earn 10 USDT 📝 Alpha 0 Points roxym(ID)…" at bounding box center [671, 304] width 1343 height 608
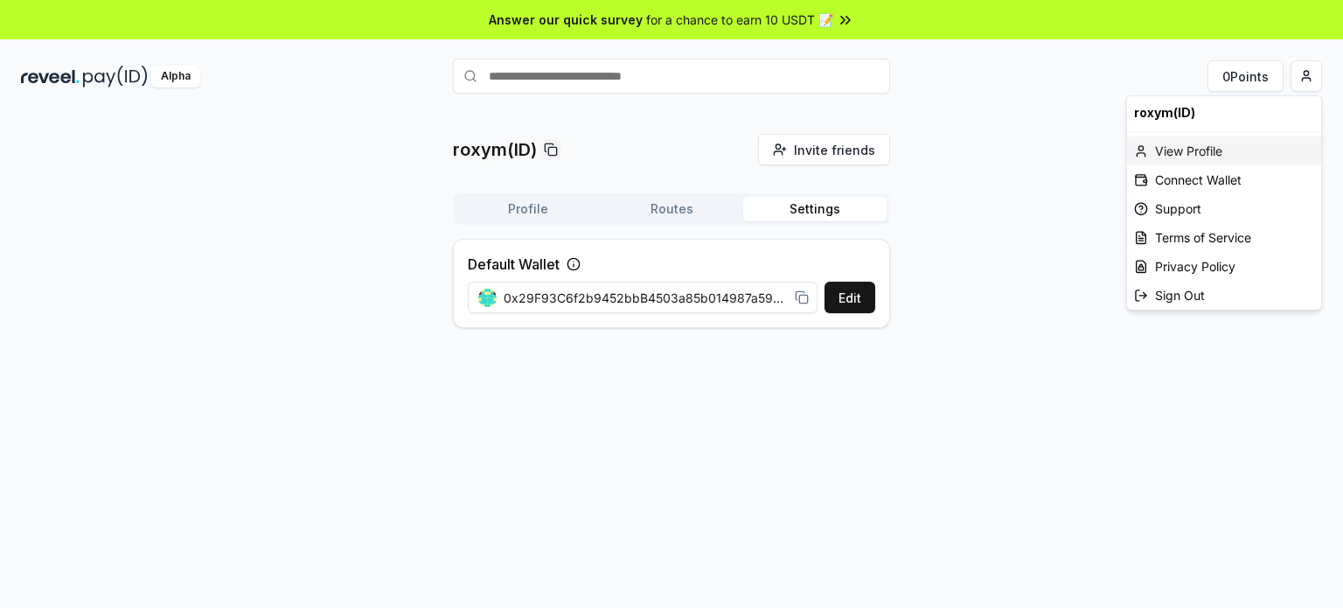
click at [1232, 143] on div "View Profile" at bounding box center [1224, 150] width 194 height 29
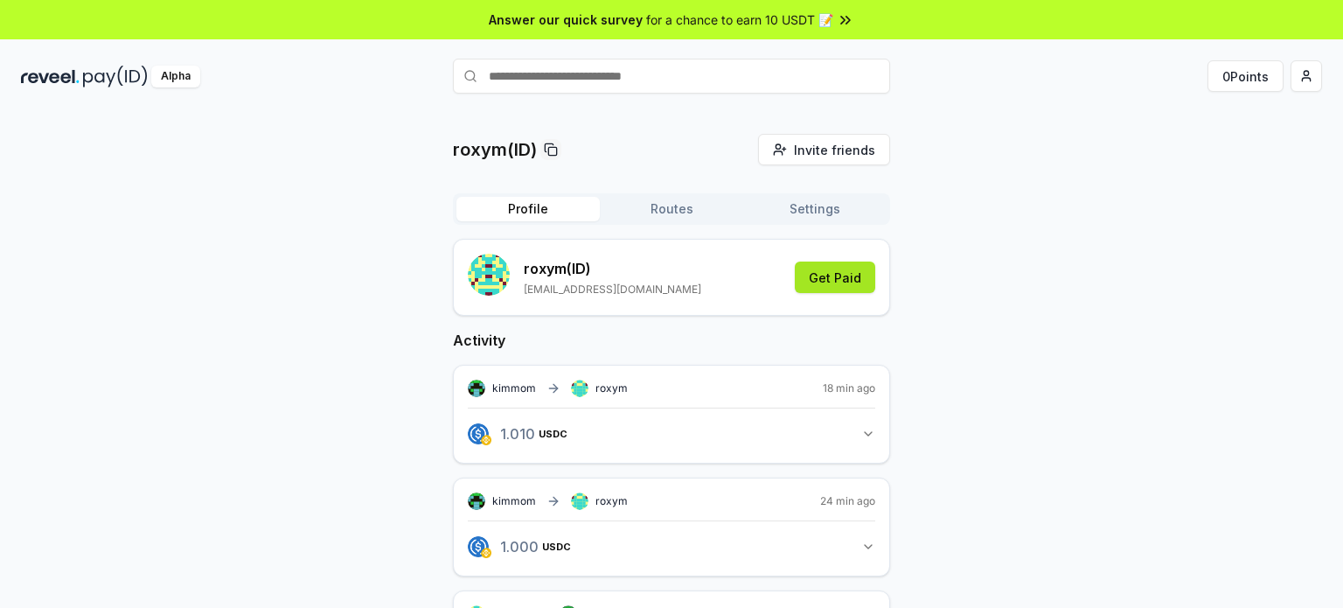
click at [819, 289] on button "Get Paid" at bounding box center [835, 276] width 80 height 31
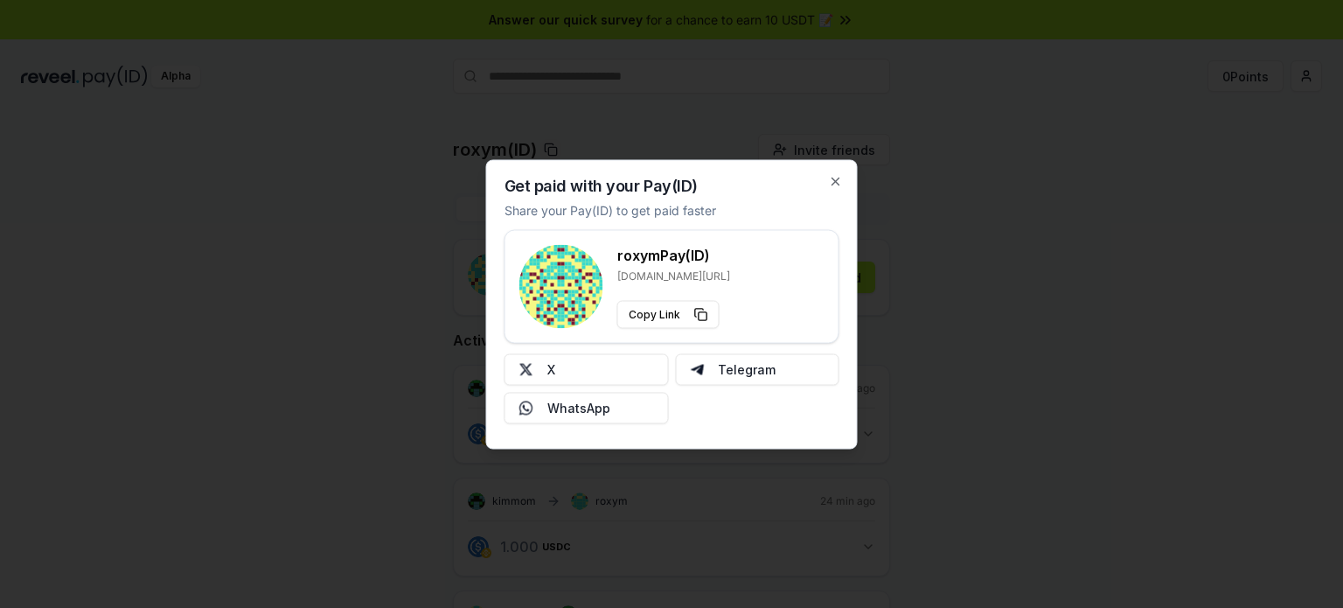
click at [695, 273] on p "reveel.id/pay/roxym" at bounding box center [673, 275] width 113 height 14
drag, startPoint x: 713, startPoint y: 265, endPoint x: 665, endPoint y: 271, distance: 48.5
click at [665, 271] on div "roxym Pay(ID) reveel.id/pay/roxym" at bounding box center [673, 263] width 113 height 38
click at [686, 261] on h3 "roxym Pay(ID)" at bounding box center [673, 254] width 113 height 21
drag, startPoint x: 623, startPoint y: 248, endPoint x: 765, endPoint y: 230, distance: 142.8
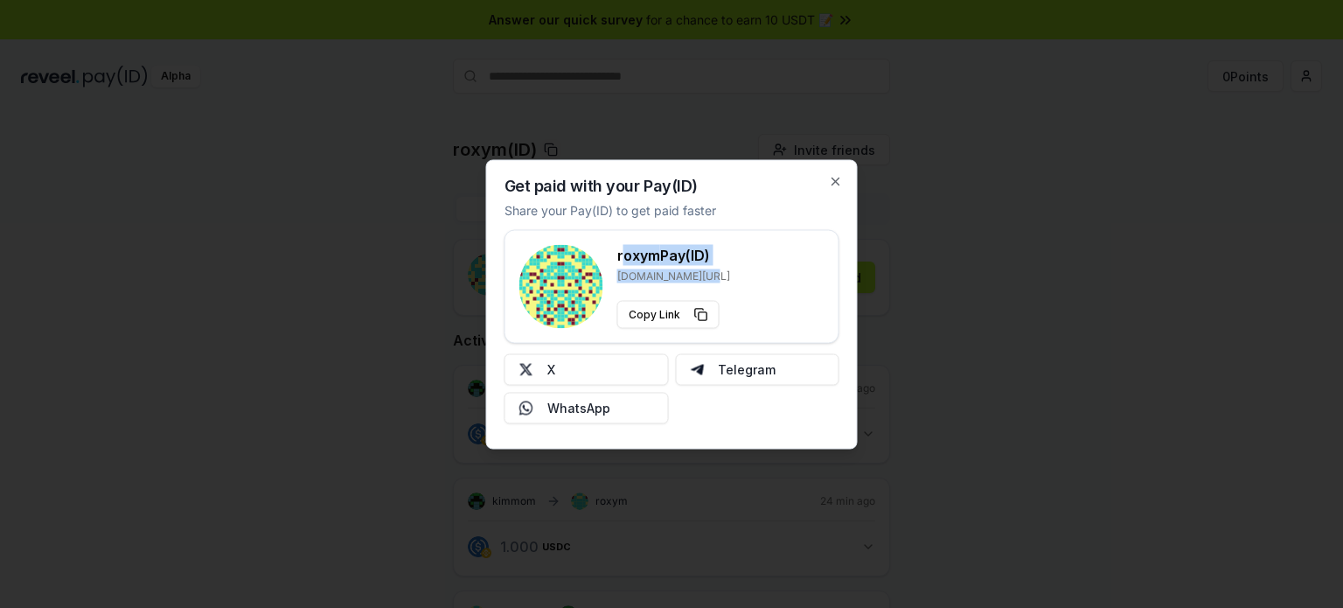
click at [710, 265] on h3 "roxym Pay(ID)" at bounding box center [673, 254] width 113 height 21
click at [825, 172] on div "Get paid with your Pay(ID) Share your Pay(ID) to get paid faster roxym Pay(ID) …" at bounding box center [672, 303] width 372 height 289
click at [839, 178] on icon "button" at bounding box center [836, 181] width 14 height 14
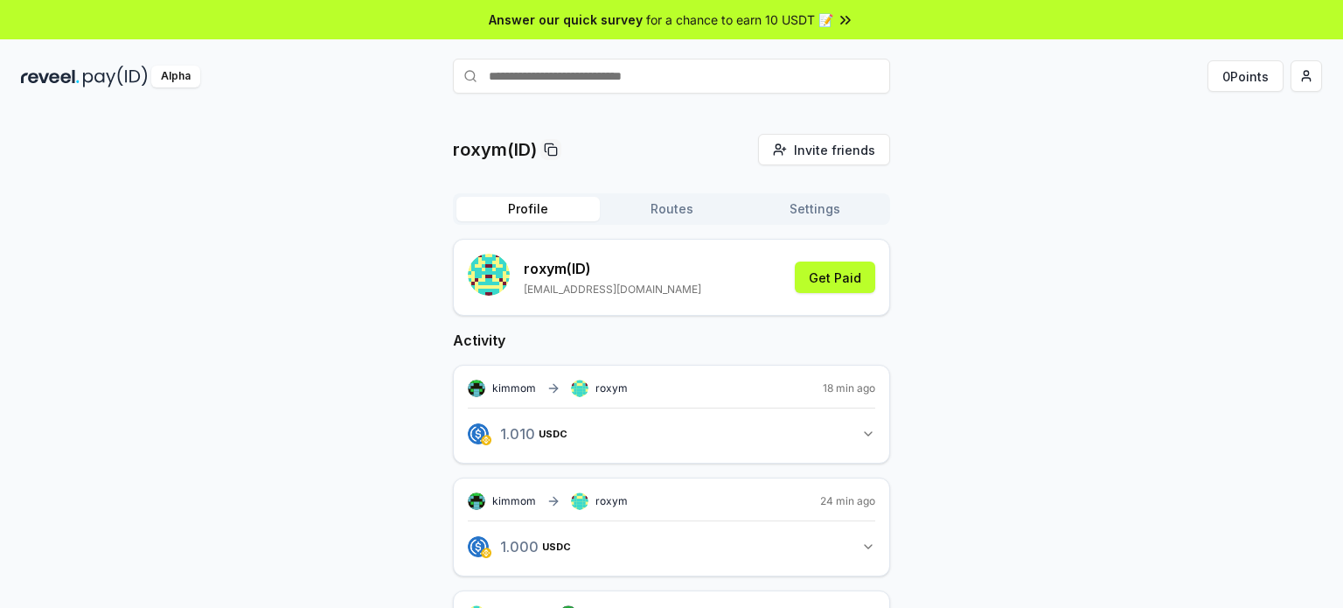
click at [776, 204] on button "Settings" at bounding box center [814, 209] width 143 height 24
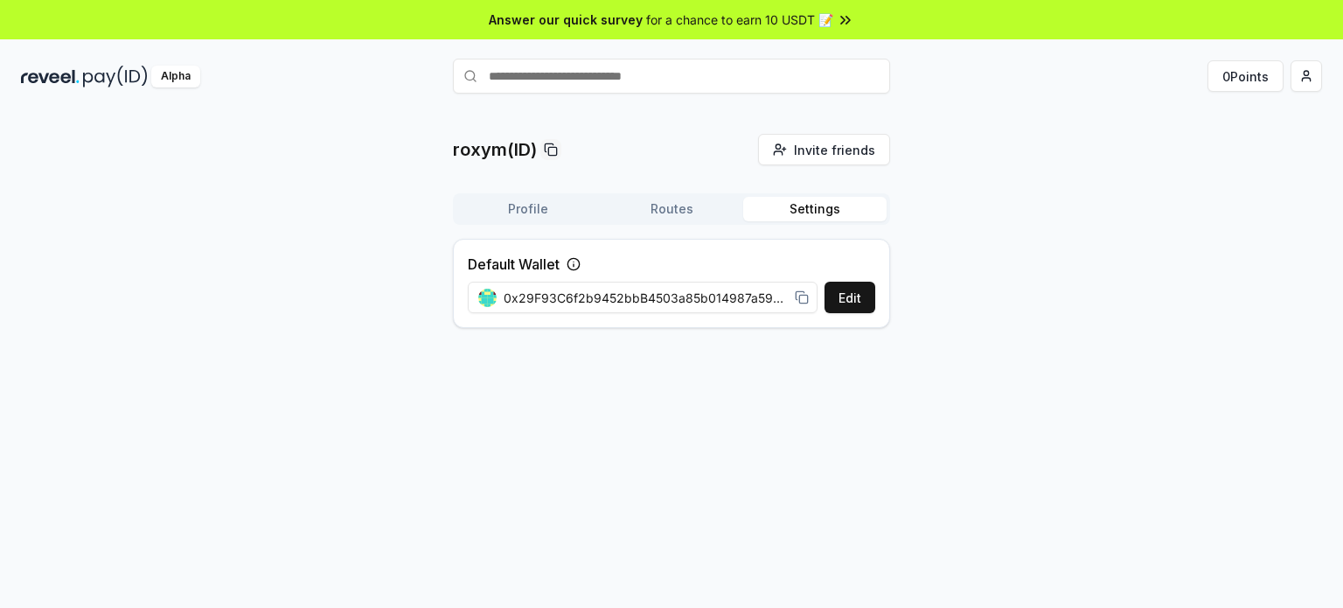
click at [720, 206] on button "Routes" at bounding box center [671, 209] width 143 height 24
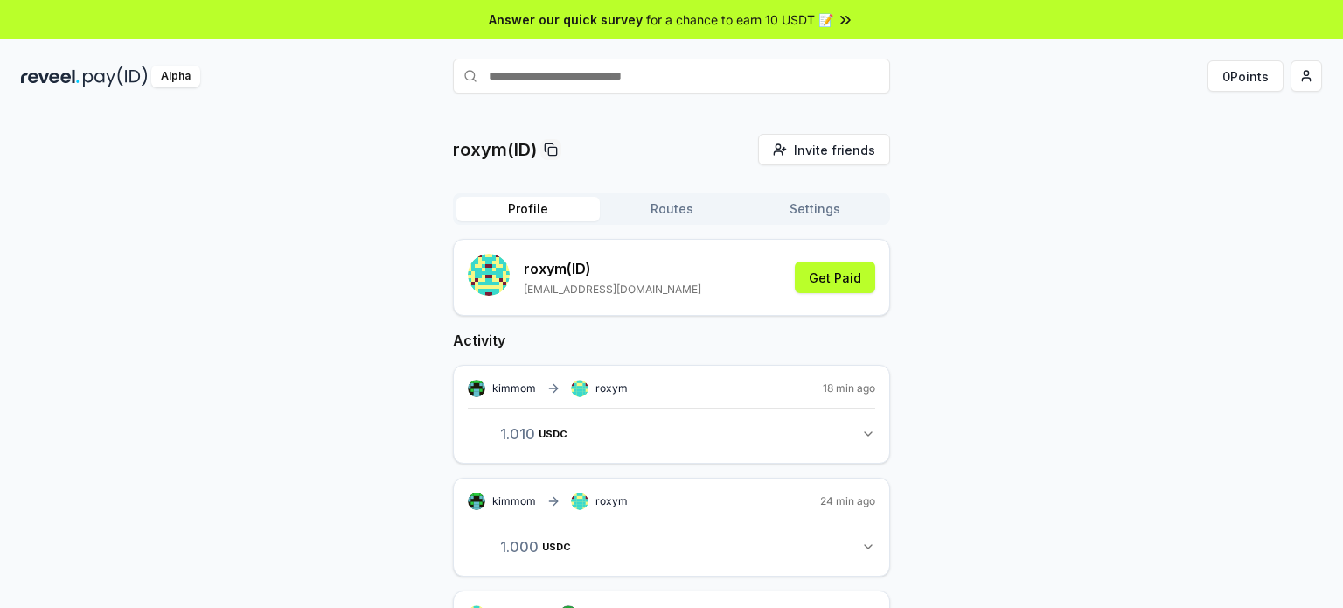
click at [539, 212] on button "Profile" at bounding box center [527, 209] width 143 height 24
click at [543, 387] on div "kimmom roxym" at bounding box center [548, 387] width 160 height 17
click at [511, 153] on p "roxym(ID)" at bounding box center [495, 149] width 84 height 24
click at [653, 63] on input "text" at bounding box center [671, 76] width 437 height 35
click at [657, 71] on input "text" at bounding box center [671, 76] width 437 height 35
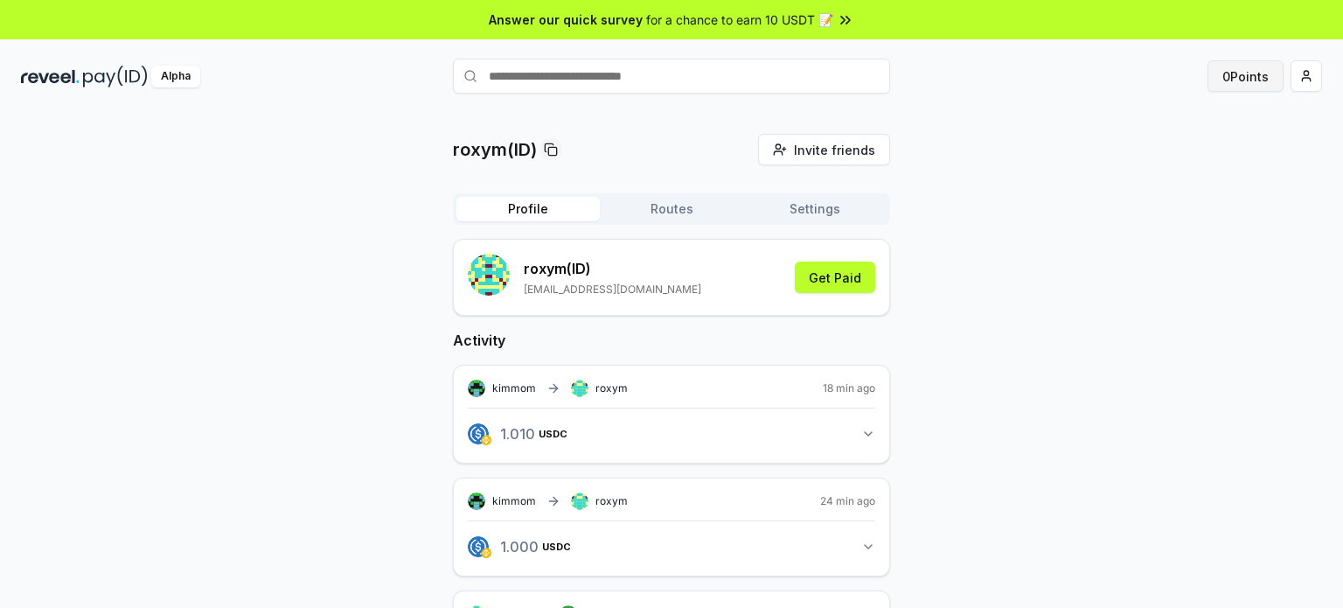
click at [1266, 87] on button "0 Points" at bounding box center [1246, 75] width 76 height 31
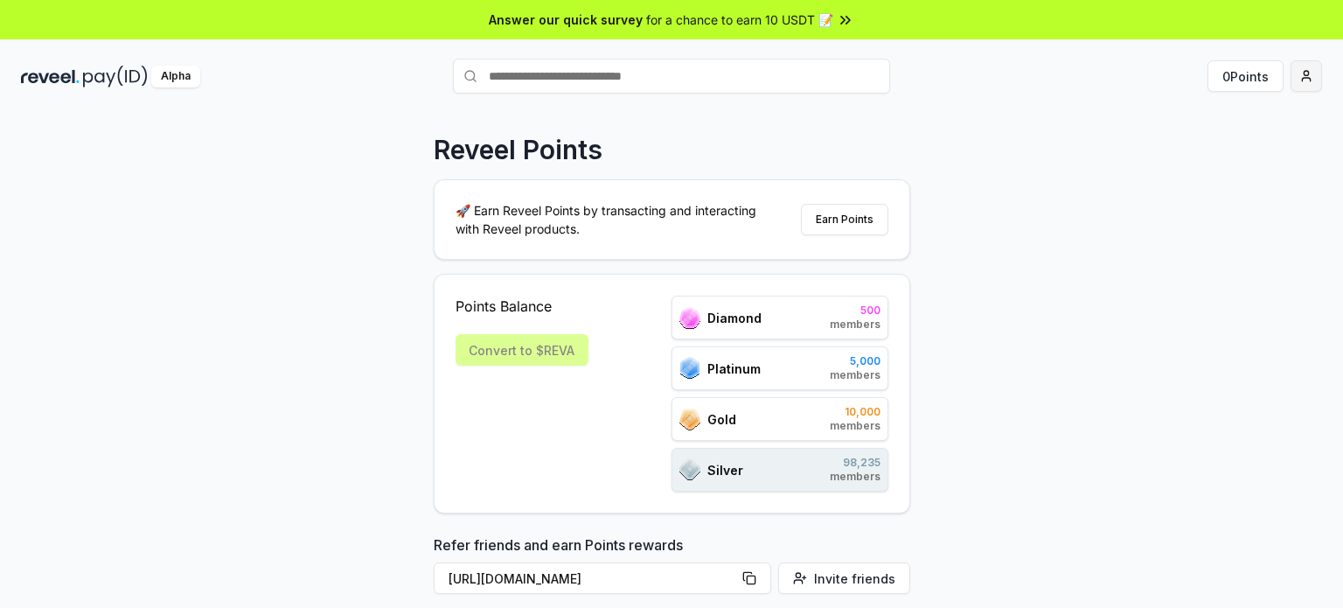
click at [1295, 85] on html "Answer our quick survey for a chance to earn 10 USDT 📝 Alpha 0 Points Reveel Po…" at bounding box center [671, 304] width 1343 height 608
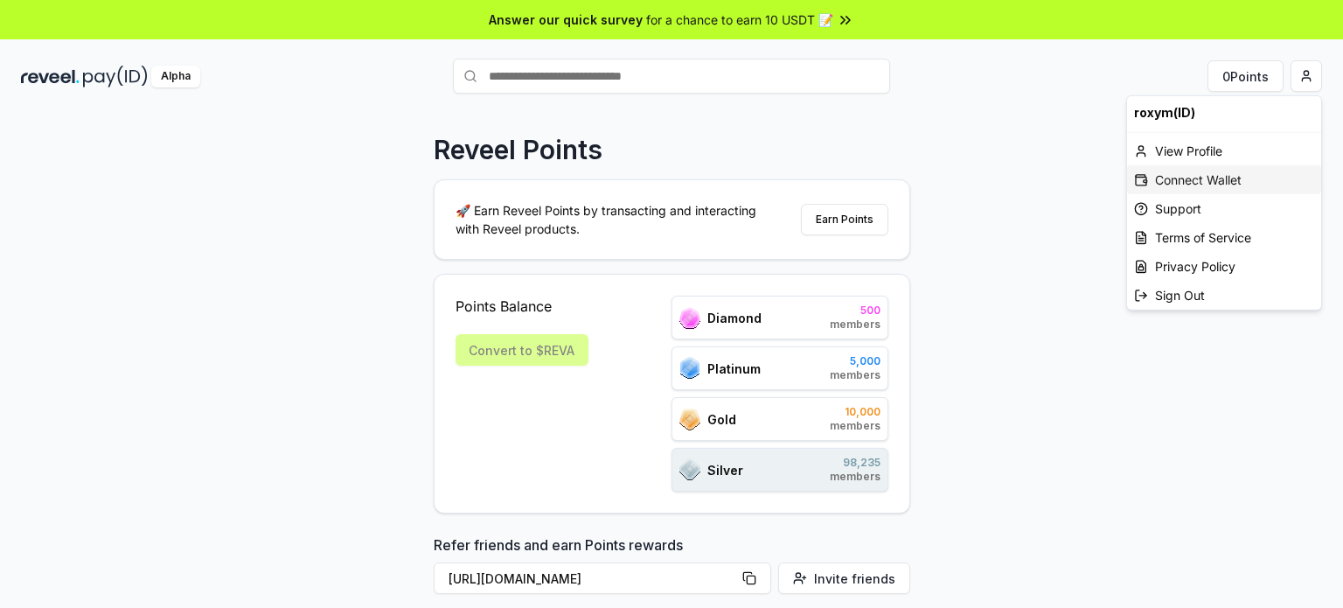
click at [1208, 190] on div "Connect Wallet" at bounding box center [1224, 179] width 194 height 29
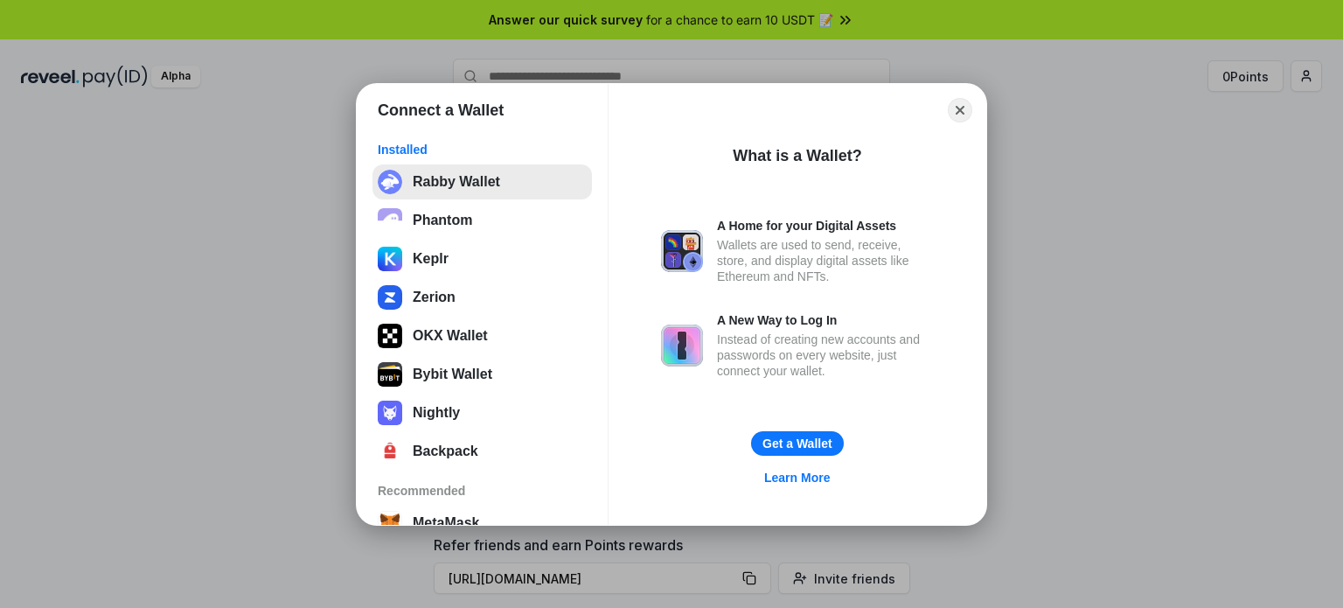
click at [511, 184] on button "Rabby Wallet" at bounding box center [481, 181] width 219 height 35
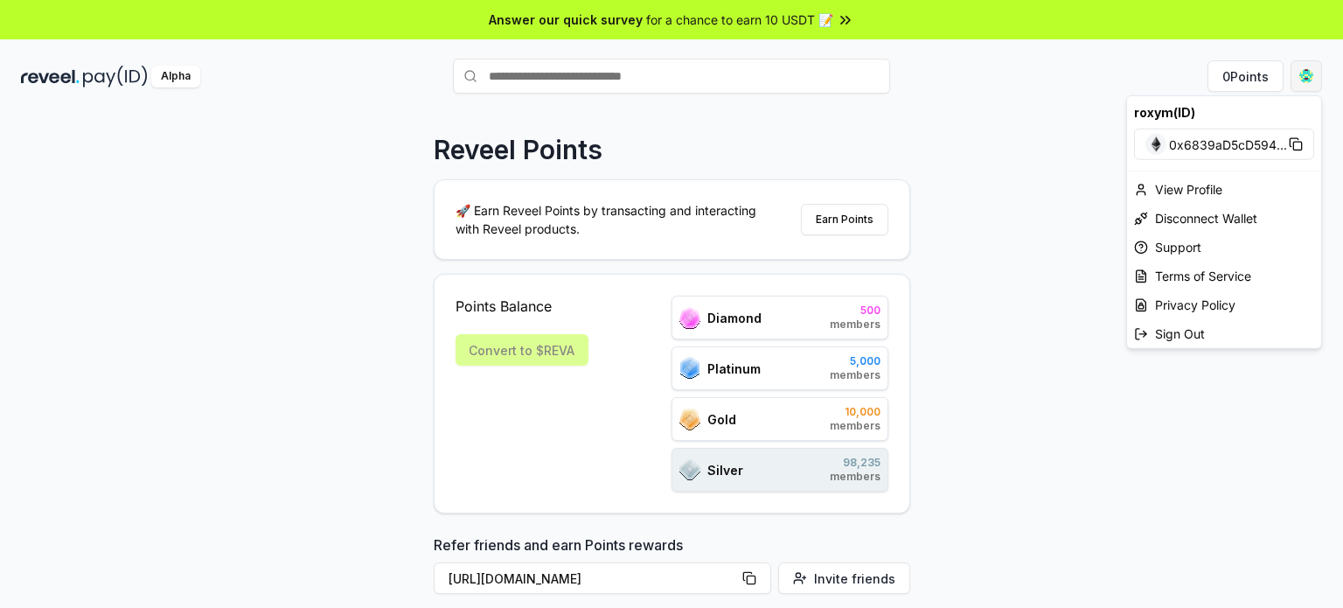
click at [1313, 76] on html "Answer our quick survey for a chance to earn 10 USDT 📝 Alpha 0 Points Reveel Po…" at bounding box center [671, 304] width 1343 height 608
drag, startPoint x: 1040, startPoint y: 227, endPoint x: 638, endPoint y: 148, distance: 409.2
click at [1039, 227] on html "Answer our quick survey for a chance to earn 10 USDT 📝 Alpha 0 Points Reveel Po…" at bounding box center [671, 304] width 1343 height 608
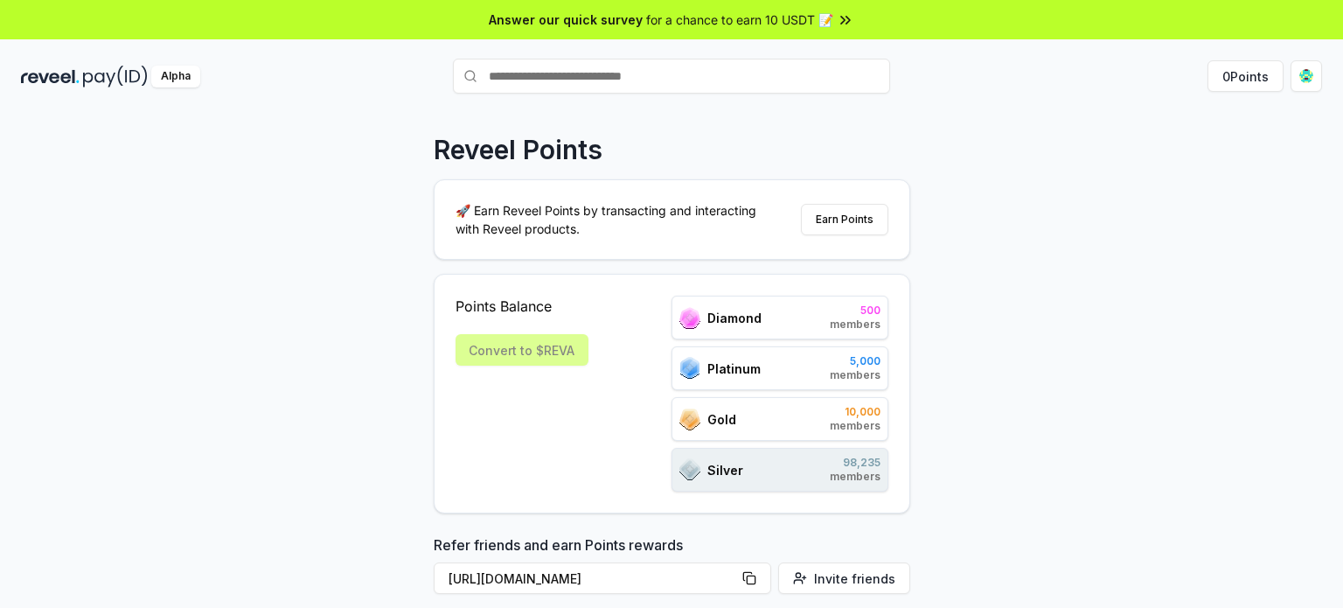
click at [53, 82] on img at bounding box center [50, 77] width 59 height 22
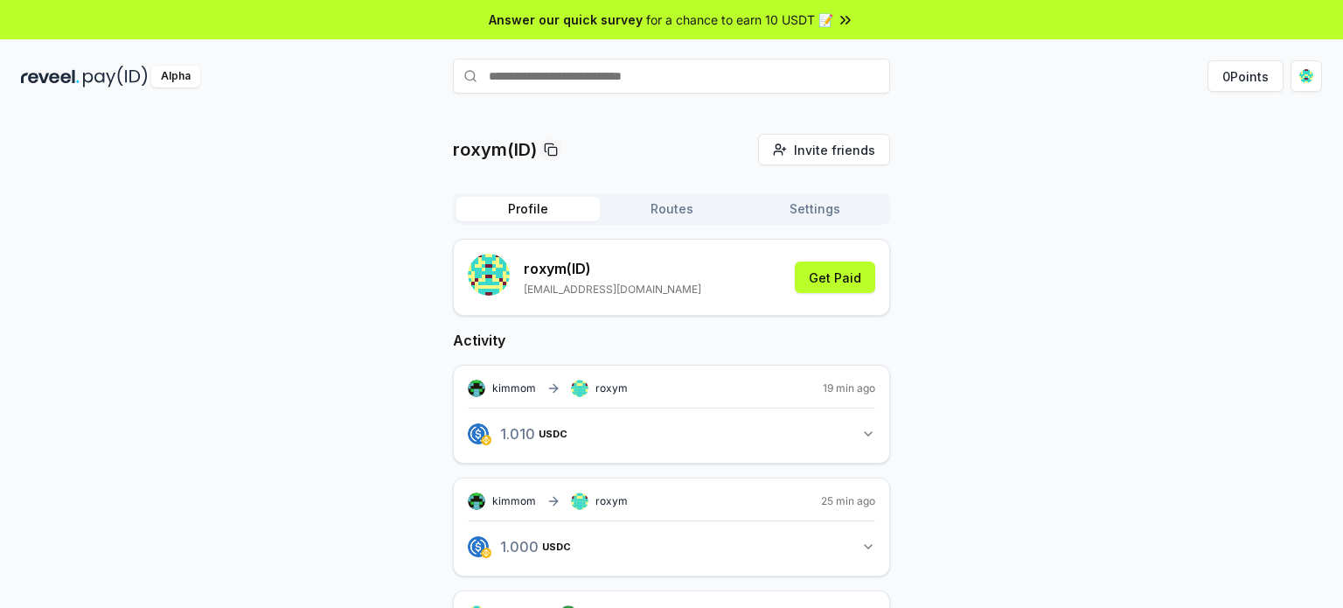
click at [700, 217] on button "Routes" at bounding box center [671, 209] width 143 height 24
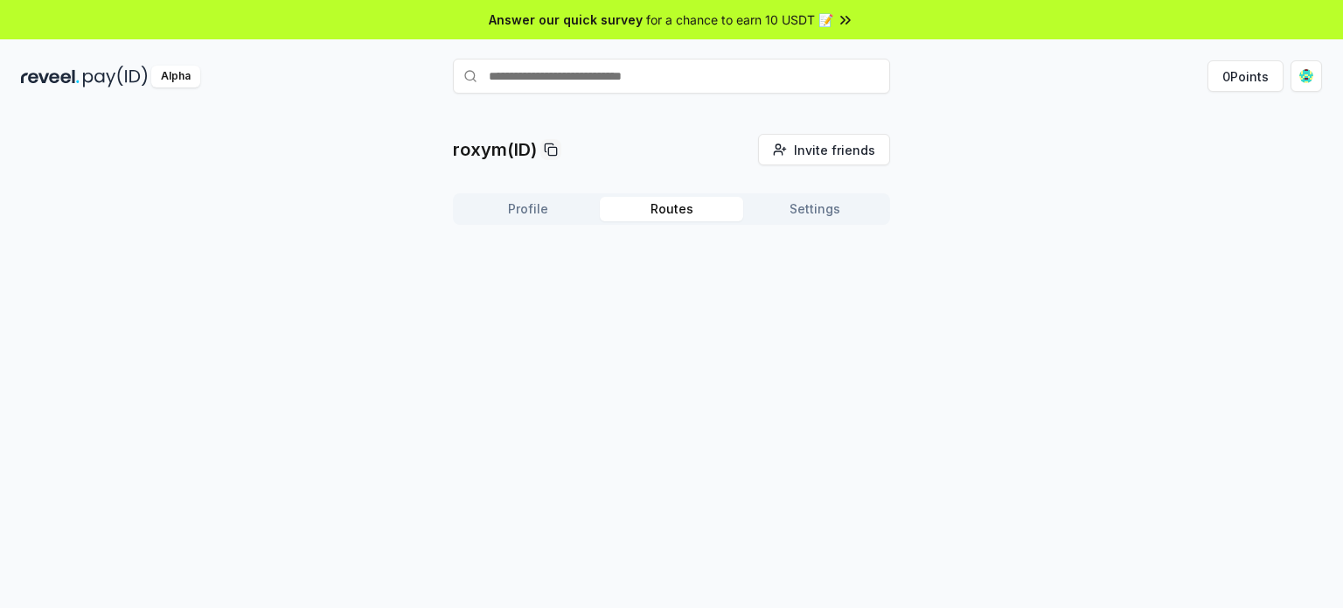
click at [773, 208] on button "Settings" at bounding box center [814, 209] width 143 height 24
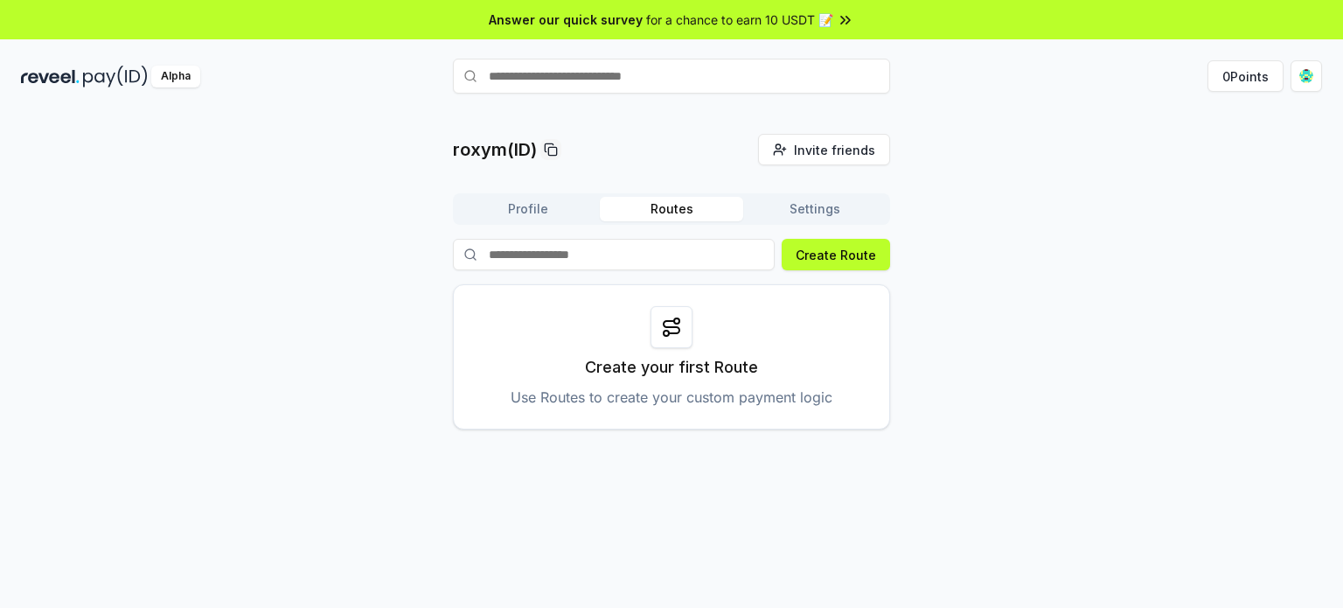
click at [689, 212] on button "Routes" at bounding box center [671, 209] width 143 height 24
click at [519, 206] on button "Profile" at bounding box center [527, 209] width 143 height 24
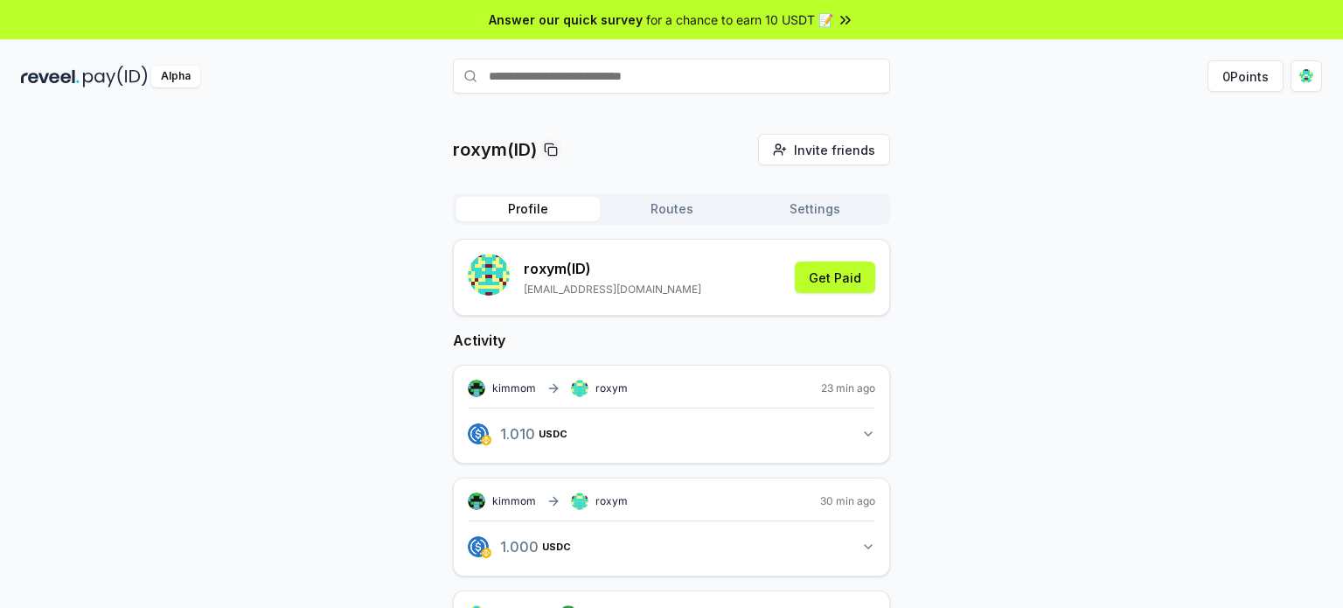
click at [676, 220] on button "Routes" at bounding box center [671, 209] width 143 height 24
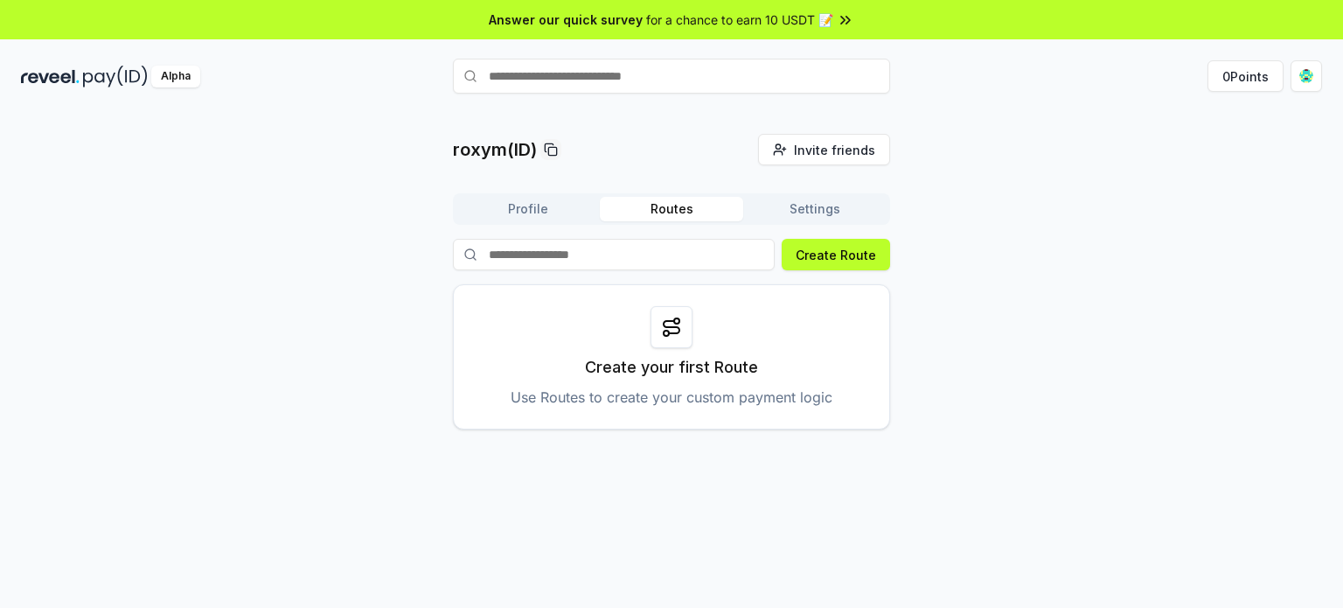
click at [839, 219] on button "Settings" at bounding box center [814, 209] width 143 height 24
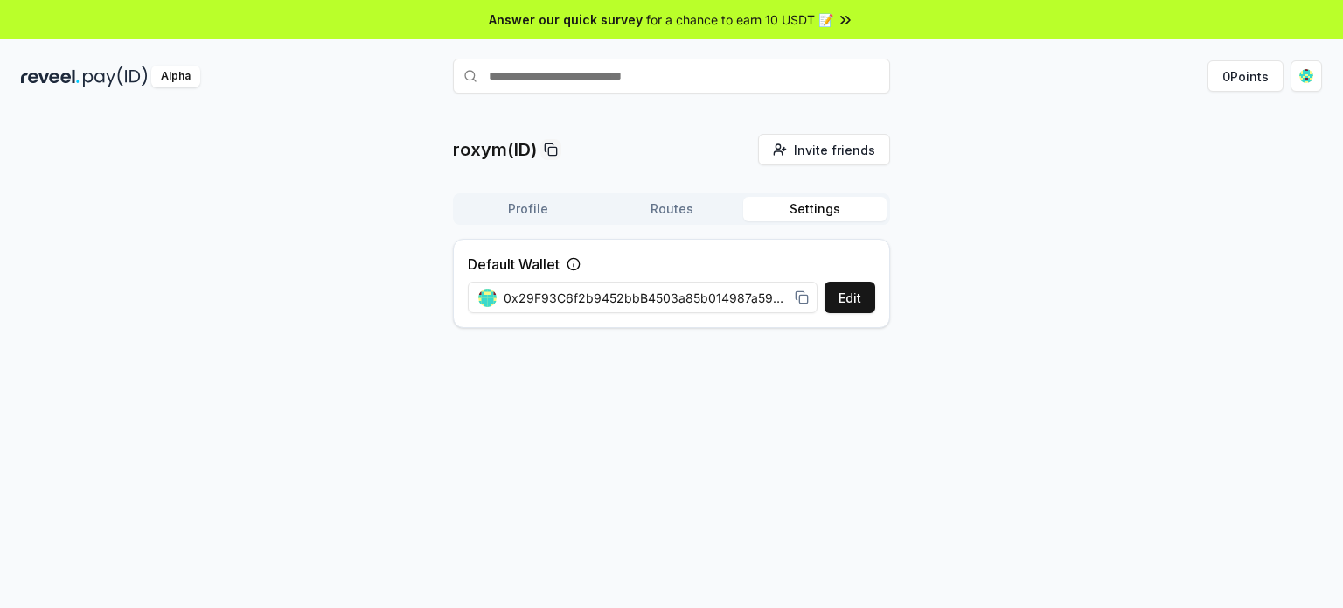
click at [577, 260] on icon at bounding box center [574, 264] width 14 height 14
drag, startPoint x: 724, startPoint y: 305, endPoint x: 929, endPoint y: 289, distance: 206.1
click at [929, 289] on div "roxym(ID) Invite friends Invite Profile Routes Settings Default Wallet Edit 0x2…" at bounding box center [671, 238] width 1301 height 208
click at [850, 290] on button "Edit" at bounding box center [850, 297] width 51 height 31
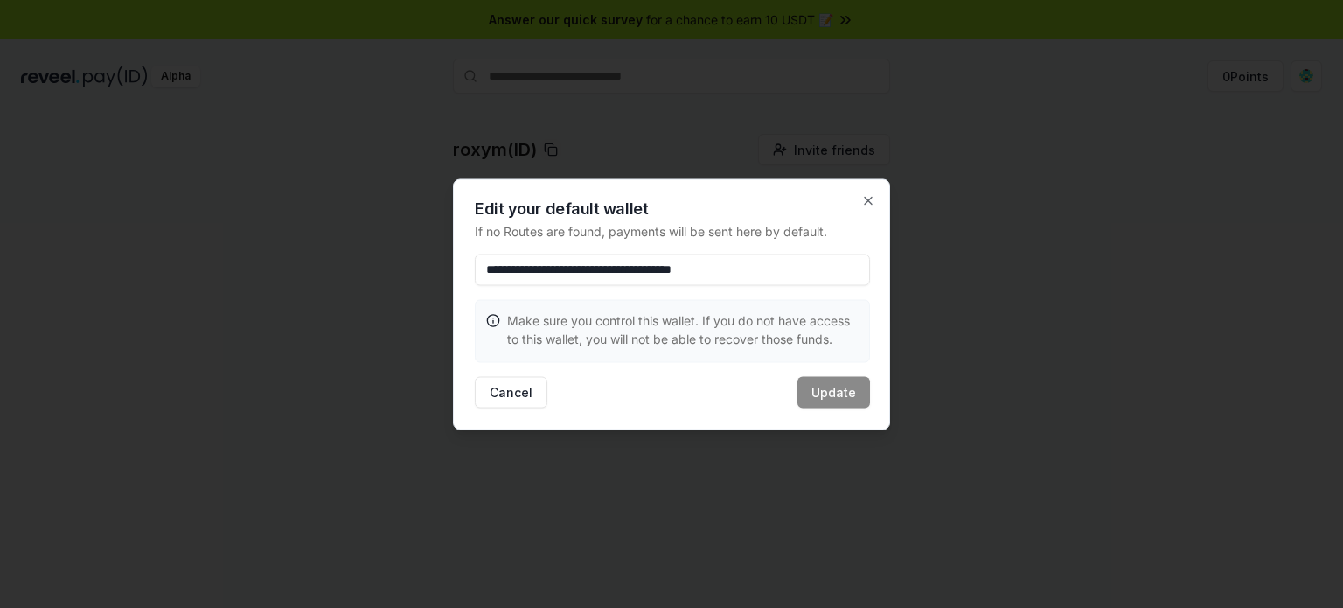
click at [820, 347] on div "Make sure you control this wallet. If you do not have access to this wallet, yo…" at bounding box center [672, 329] width 393 height 58
click at [863, 205] on icon "button" at bounding box center [868, 200] width 14 height 14
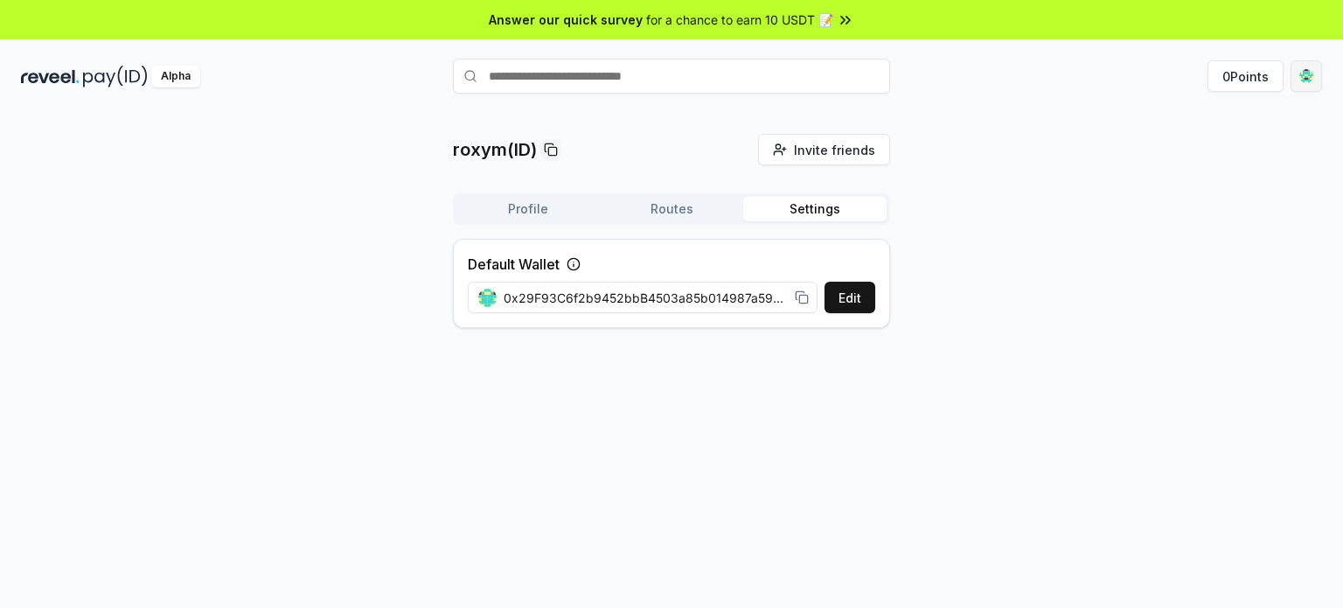
click at [1297, 85] on html "Answer our quick survey for a chance to earn 10 USDT 📝 Alpha 0 Points roxym(ID)…" at bounding box center [671, 304] width 1343 height 608
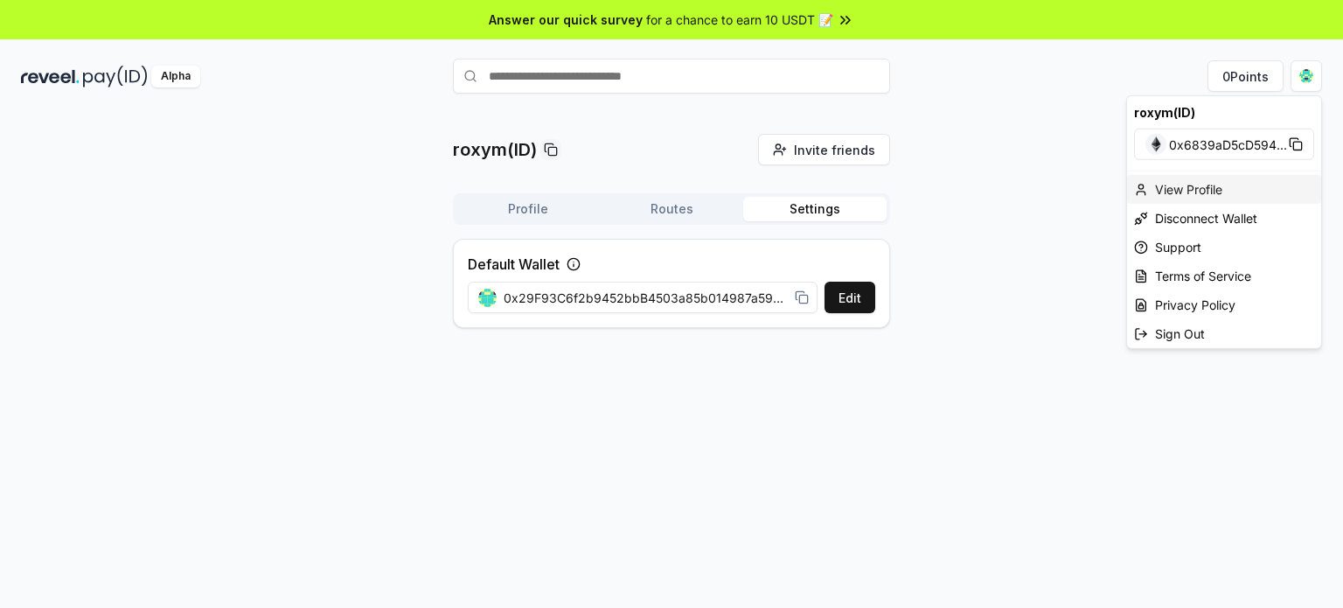
click at [1228, 191] on div "View Profile" at bounding box center [1224, 189] width 194 height 29
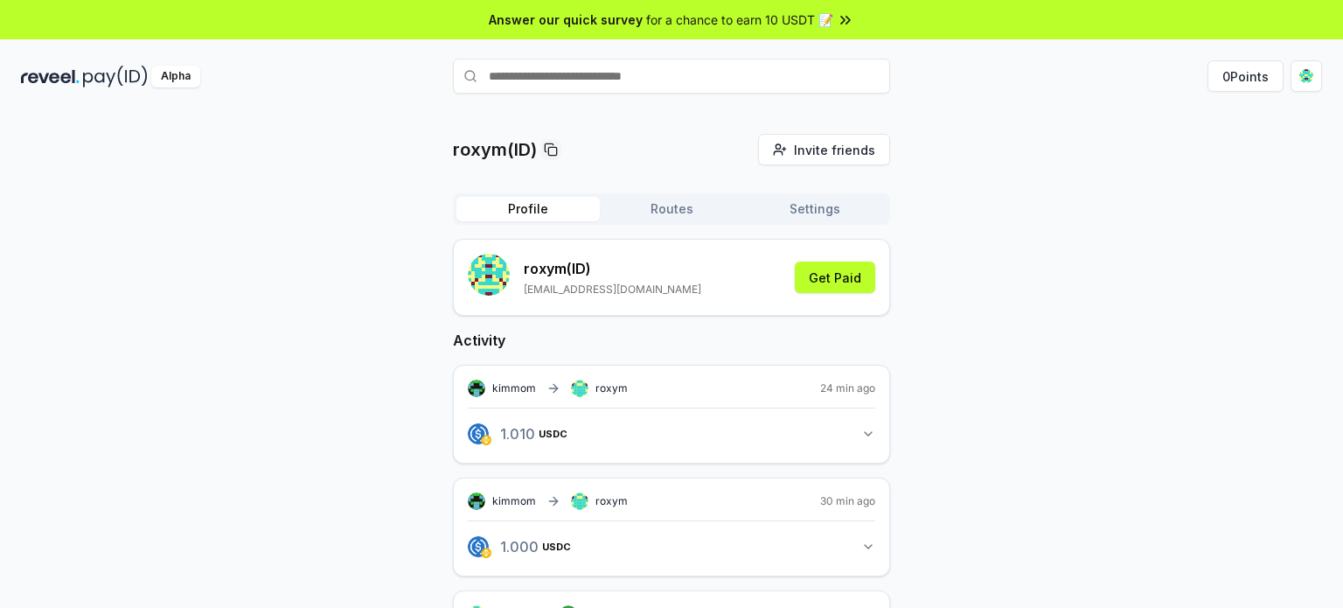
click at [825, 293] on div "roxym (ID) [EMAIL_ADDRESS][DOMAIN_NAME] Get Paid" at bounding box center [671, 277] width 407 height 47
click at [825, 288] on button "Get Paid" at bounding box center [835, 276] width 80 height 31
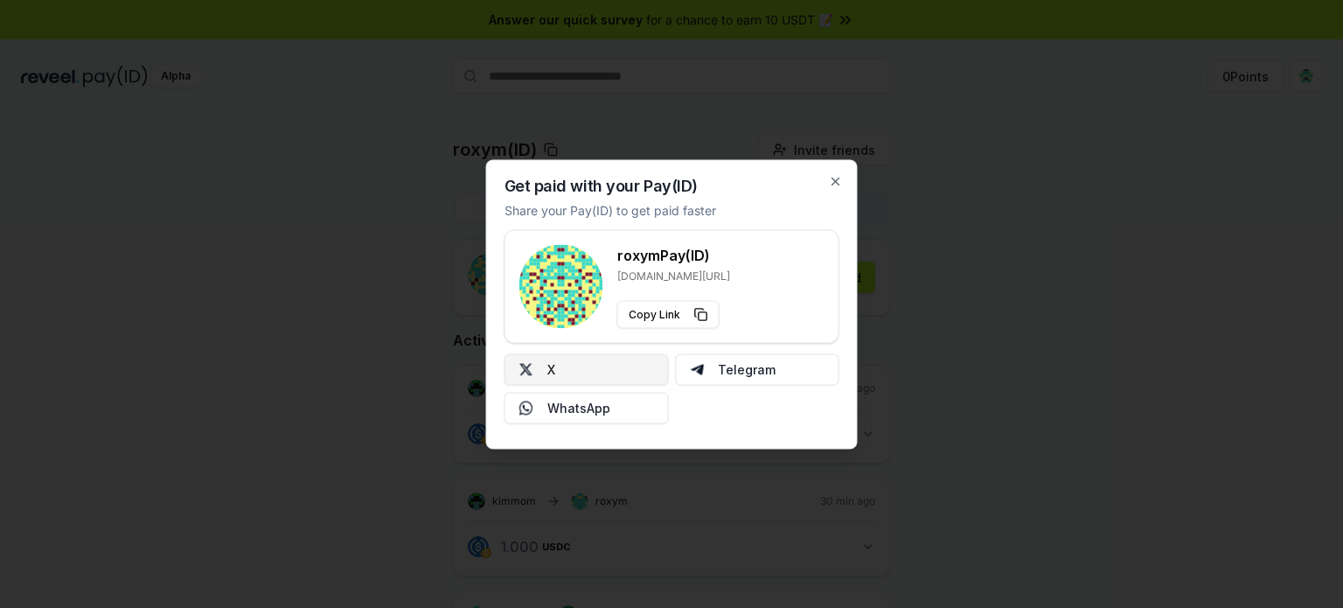
click at [625, 363] on button "X" at bounding box center [587, 368] width 164 height 31
click at [839, 177] on icon "button" at bounding box center [836, 181] width 14 height 14
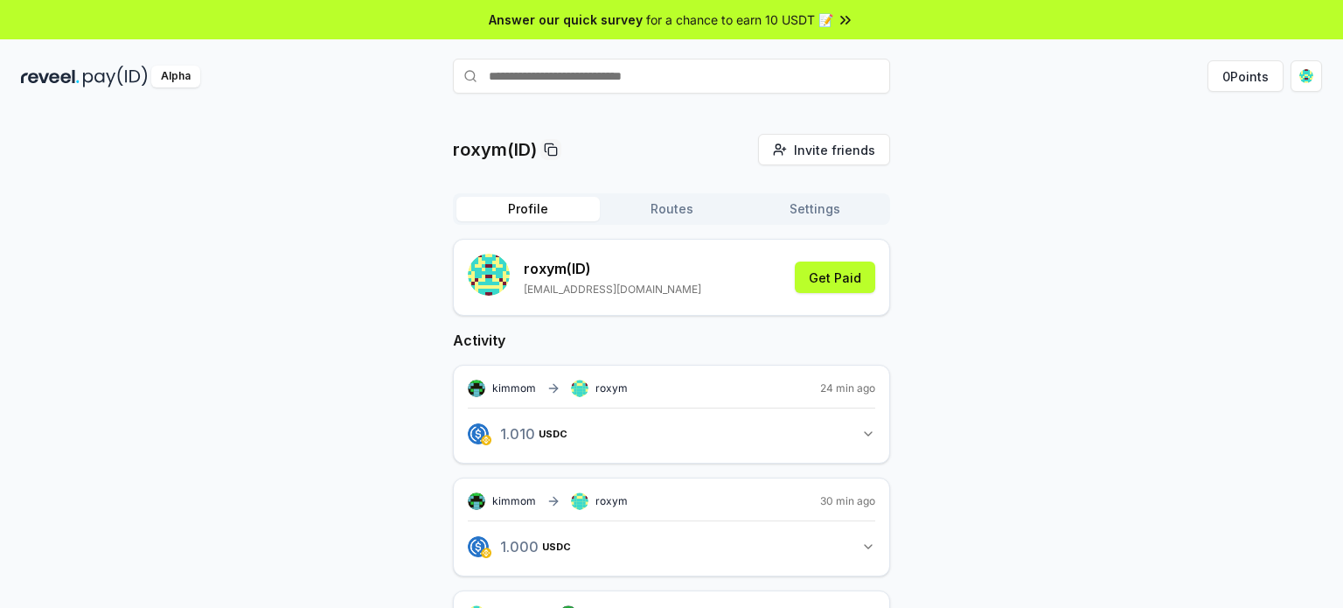
click at [876, 428] on div "kimmom roxym 24 min ago 1.010 USDC 1.01 USDC" at bounding box center [671, 414] width 437 height 99
click at [873, 431] on icon "button" at bounding box center [868, 434] width 14 height 14
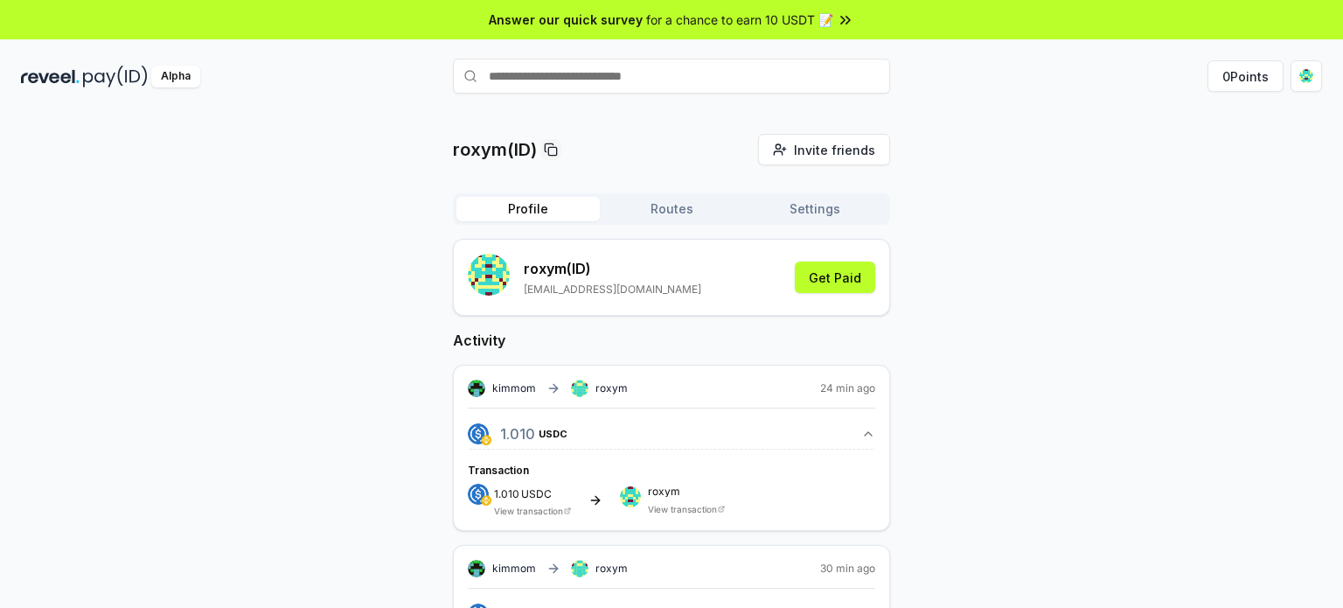
click at [561, 492] on div "1.010 USDC" at bounding box center [532, 493] width 77 height 18
click at [513, 487] on span "1.010" at bounding box center [506, 493] width 25 height 13
click at [498, 463] on span "Transaction" at bounding box center [498, 469] width 61 height 13
click at [650, 499] on div "roxym View transaction" at bounding box center [686, 500] width 77 height 28
click at [668, 489] on span "roxym" at bounding box center [686, 491] width 77 height 10
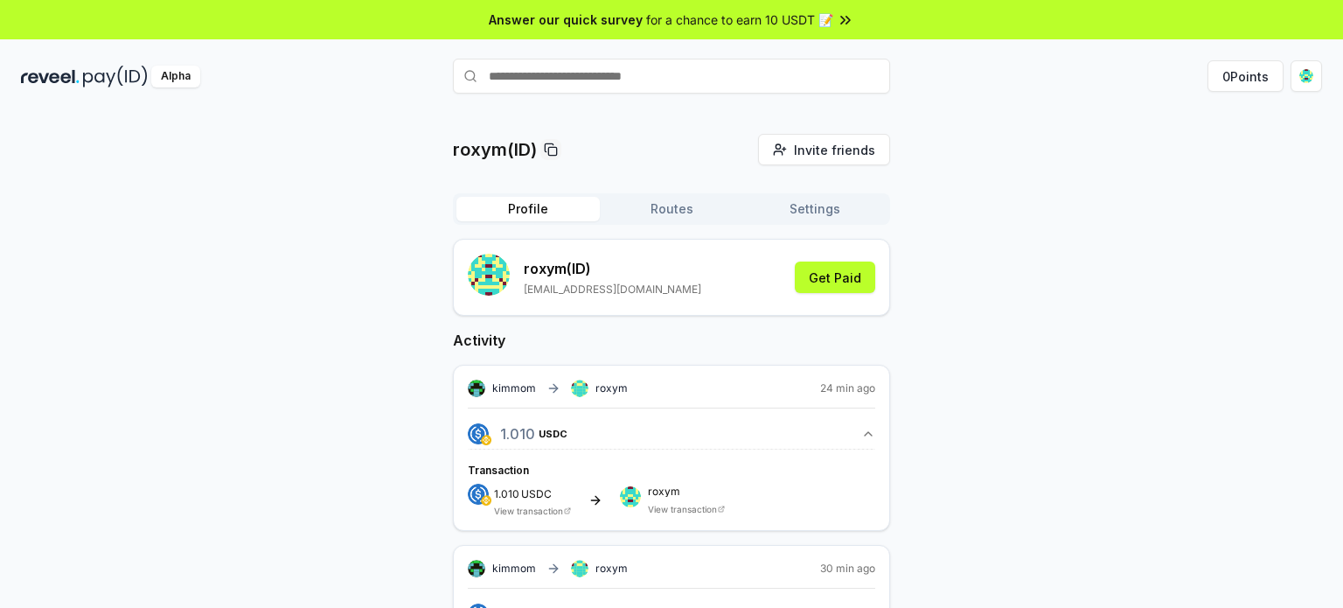
click at [524, 503] on div "1.010 USDC View transaction" at bounding box center [532, 500] width 77 height 32
click at [528, 507] on link "View transaction" at bounding box center [528, 510] width 69 height 10
click at [652, 509] on link "View transaction" at bounding box center [682, 509] width 69 height 10
